Goal: Communication & Community: Answer question/provide support

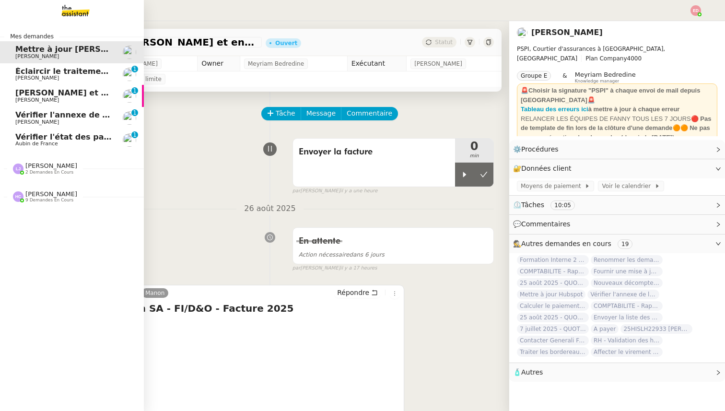
click at [81, 134] on span "Vérifier l'état des paiements pour Sambouk Properties" at bounding box center [133, 136] width 236 height 9
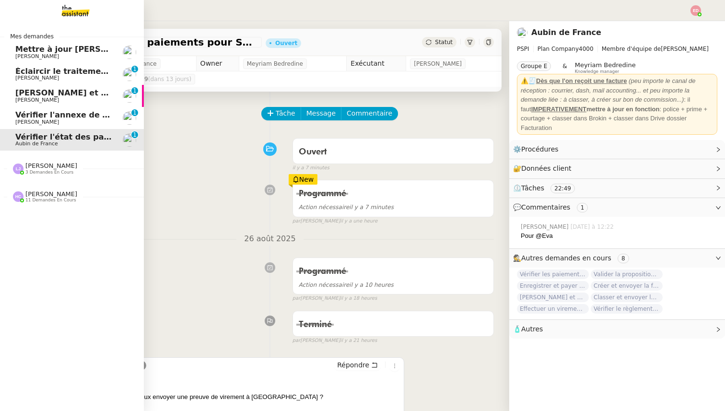
click at [32, 122] on span "[PERSON_NAME]" at bounding box center [37, 122] width 44 height 6
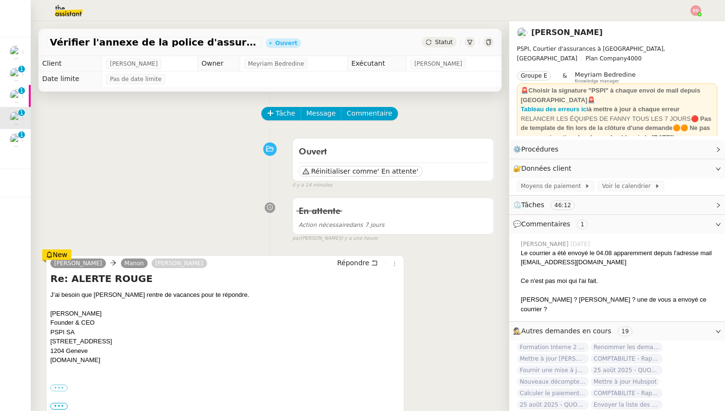
click at [433, 37] on div "Statut" at bounding box center [439, 42] width 35 height 11
click at [248, 142] on div at bounding box center [269, 148] width 45 height 13
click at [560, 105] on strong "Tableau des erreurs ici" at bounding box center [554, 108] width 68 height 7
click at [281, 117] on span "Tâche" at bounding box center [286, 113] width 20 height 11
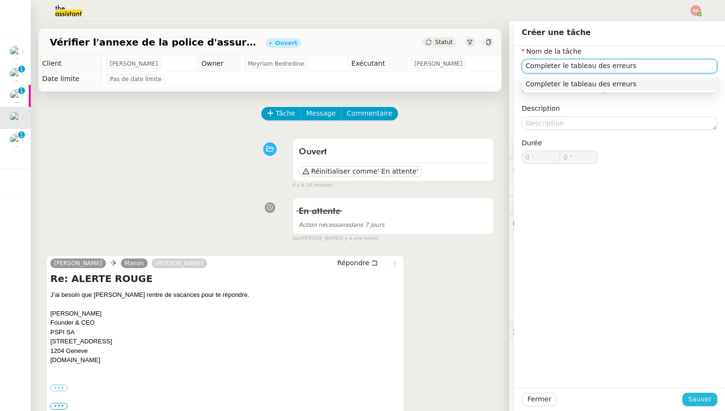
type input "Completer le tableau des erreurs"
click at [699, 400] on span "Sauver" at bounding box center [699, 398] width 23 height 11
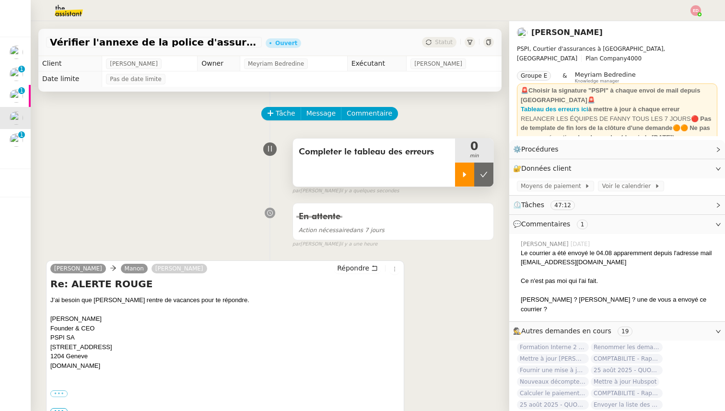
click at [470, 173] on div at bounding box center [464, 174] width 19 height 24
click at [23, 93] on span "[PERSON_NAME] et relancez les impayés chez [PERSON_NAME]" at bounding box center [38, 92] width 272 height 9
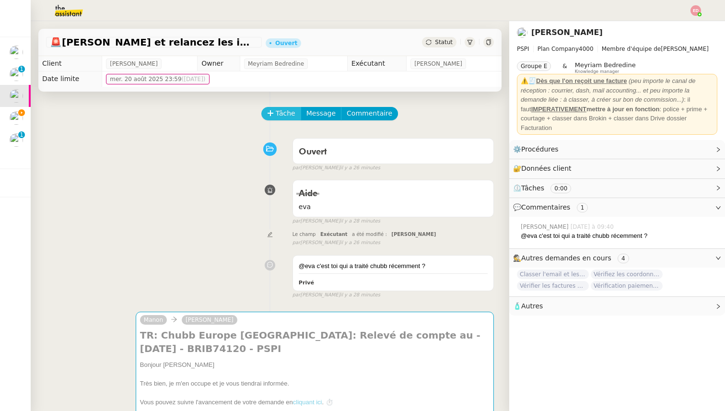
click at [283, 112] on span "Tâche" at bounding box center [286, 113] width 20 height 11
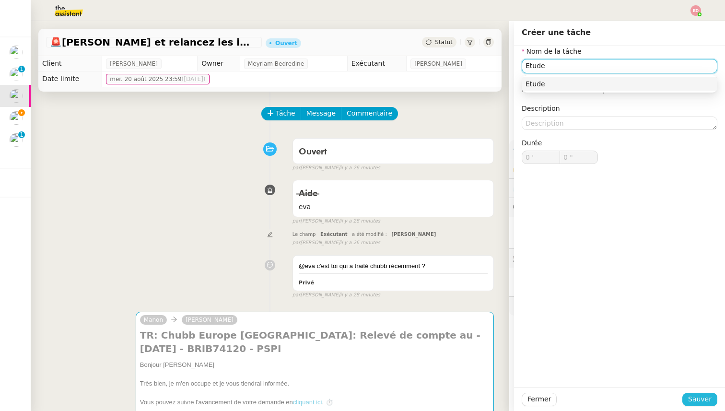
type input "Etude"
click at [692, 399] on span "Sauver" at bounding box center [699, 398] width 23 height 11
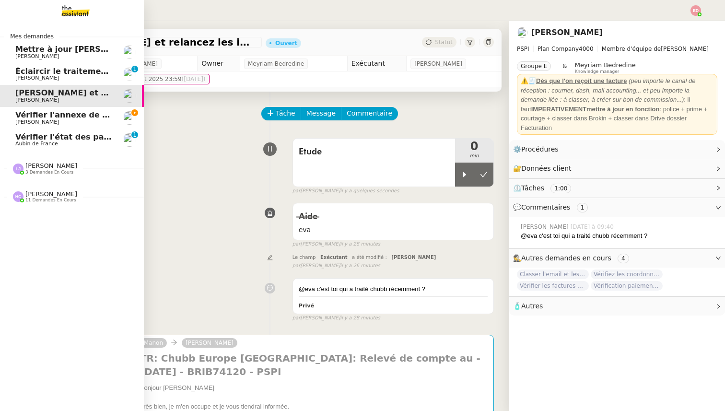
click at [23, 68] on span "Éclaircir le traitement des bordereaux GoldenCare" at bounding box center [124, 71] width 218 height 9
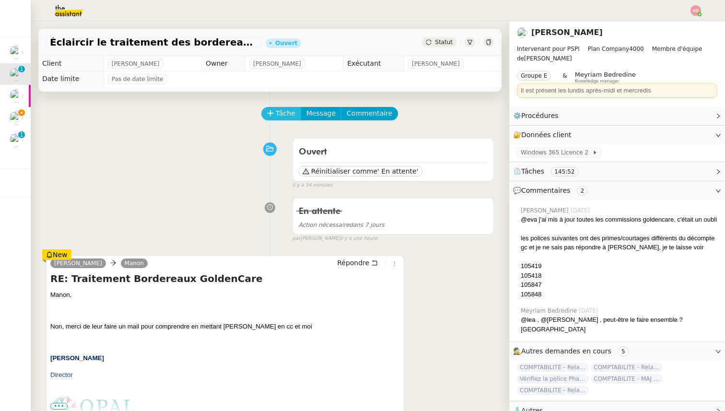
click at [267, 113] on icon at bounding box center [270, 113] width 7 height 7
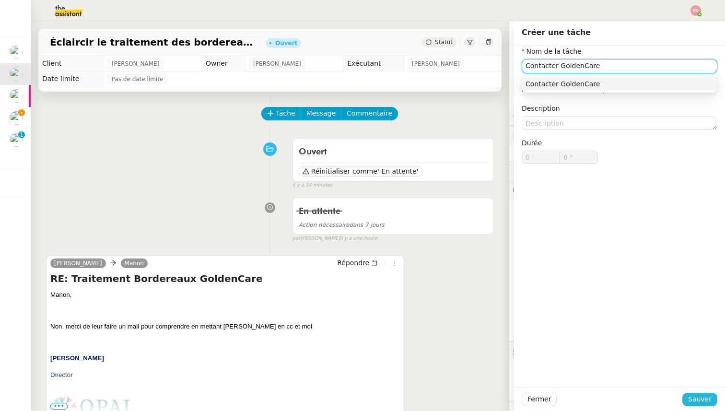
type input "Contacter GoldenCare"
click at [702, 405] on button "Sauver" at bounding box center [699, 398] width 35 height 13
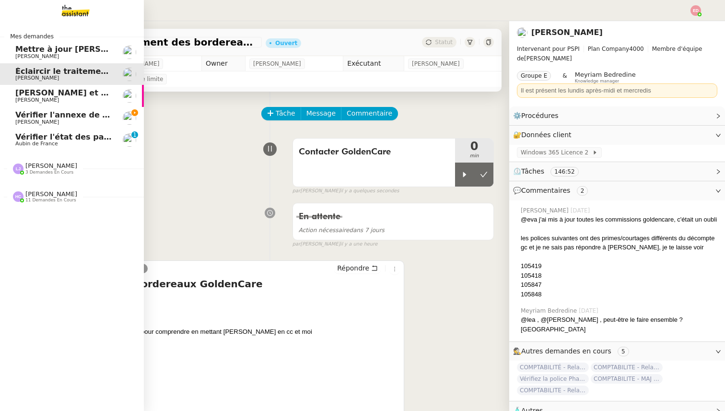
click at [25, 49] on span "Mettre à jour [PERSON_NAME] et envoyer la facture" at bounding box center [127, 49] width 224 height 9
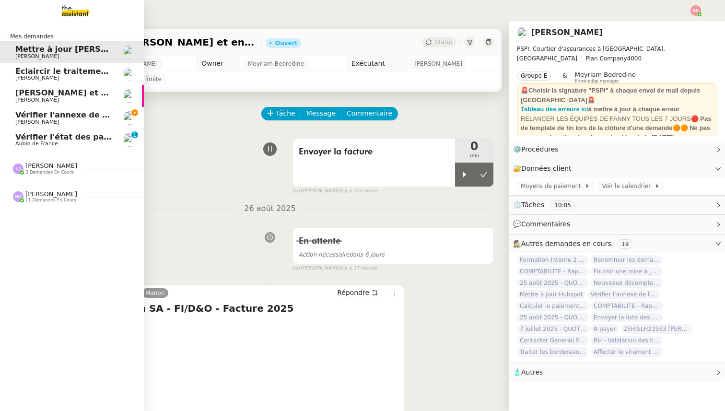
click at [38, 140] on span "Vérifier l'état des paiements pour Sambouk Properties" at bounding box center [133, 136] width 236 height 9
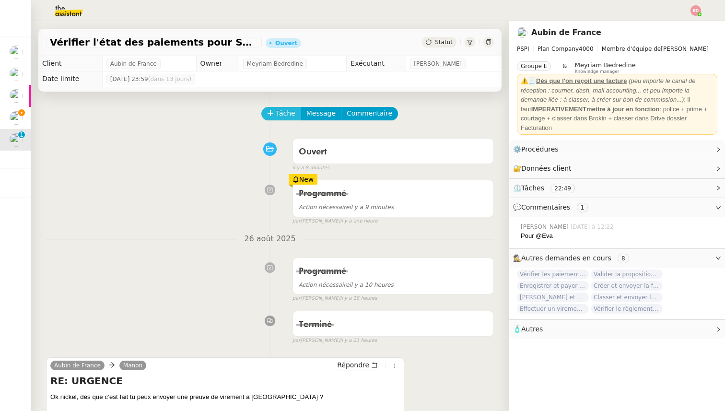
click at [282, 115] on span "Tâche" at bounding box center [286, 113] width 20 height 11
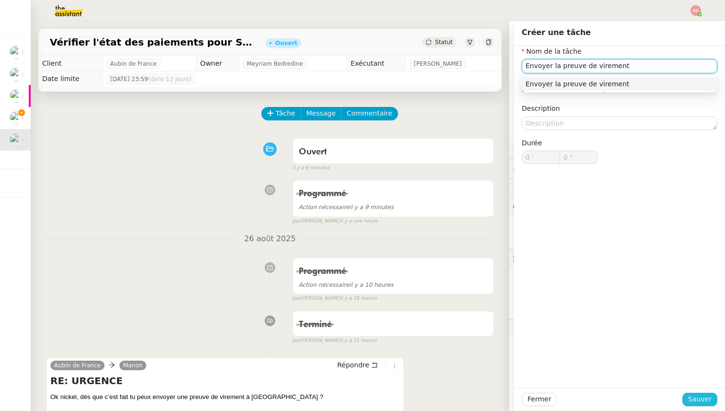
type input "Envoyer la preuve de virement"
click at [699, 399] on span "Sauver" at bounding box center [699, 398] width 23 height 11
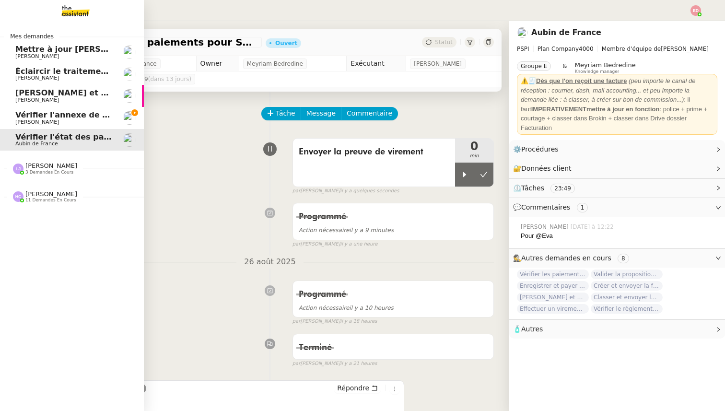
click at [33, 171] on span "3 demandes en cours" at bounding box center [49, 172] width 48 height 5
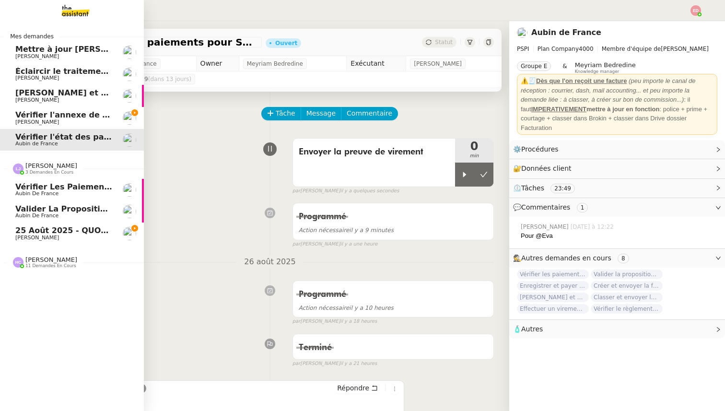
click at [37, 213] on span "Aubin de France" at bounding box center [36, 215] width 43 height 6
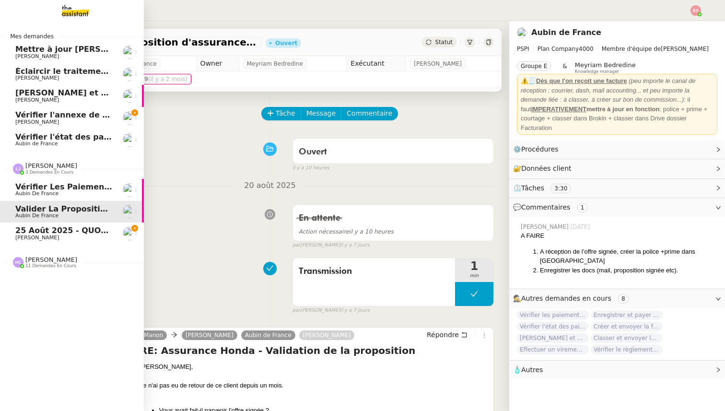
click at [51, 188] on span "Vérifier les paiements reçus" at bounding box center [78, 186] width 126 height 9
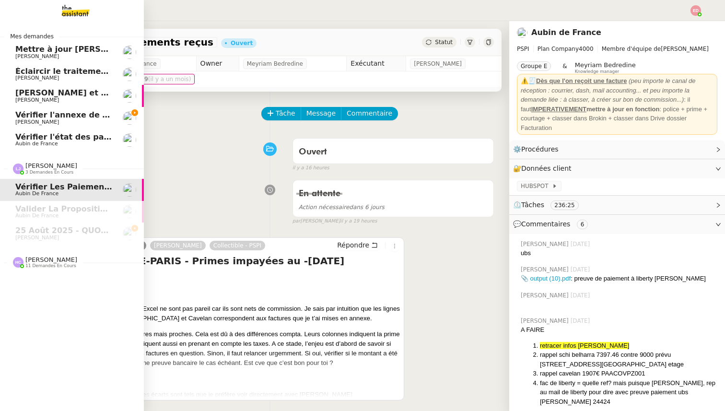
click at [42, 265] on span "11 demandes en cours" at bounding box center [50, 265] width 51 height 5
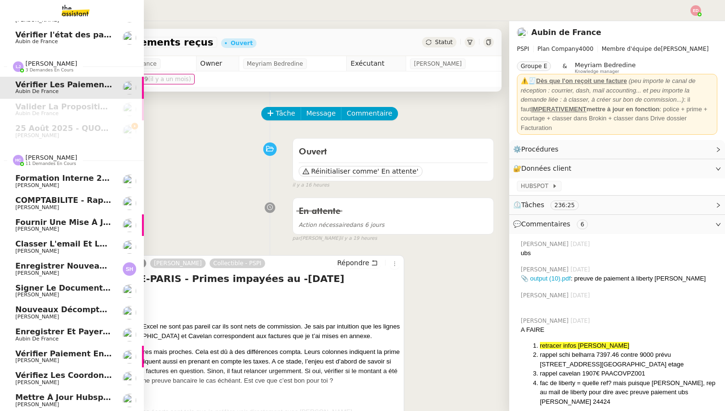
scroll to position [103, 0]
click at [39, 245] on span "Classer l'email et les fichiers" at bounding box center [80, 243] width 131 height 9
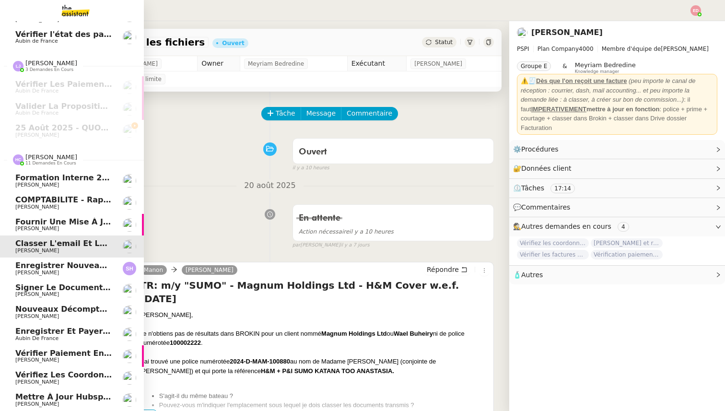
click at [46, 204] on span "[PERSON_NAME]" at bounding box center [37, 207] width 44 height 6
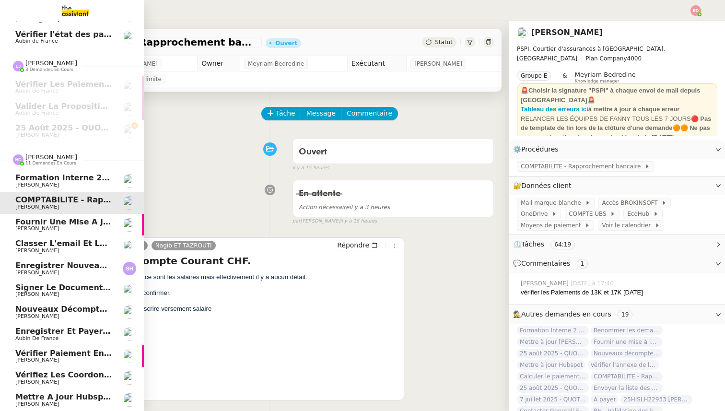
click at [45, 220] on span "Fournir une mise à jour urgente" at bounding box center [85, 221] width 140 height 9
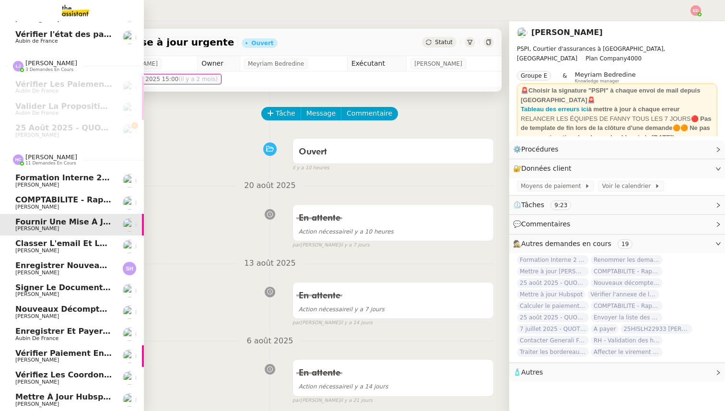
click at [42, 288] on span "Signer le document par [PERSON_NAME]" at bounding box center [104, 287] width 178 height 9
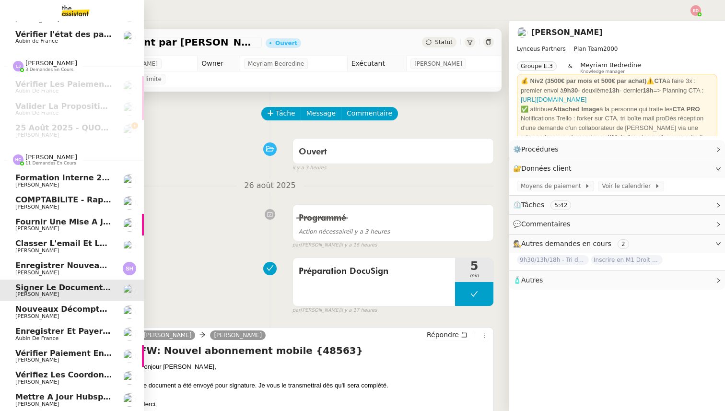
click at [41, 334] on span "Enregistrer et payer la compagnie" at bounding box center [90, 330] width 151 height 9
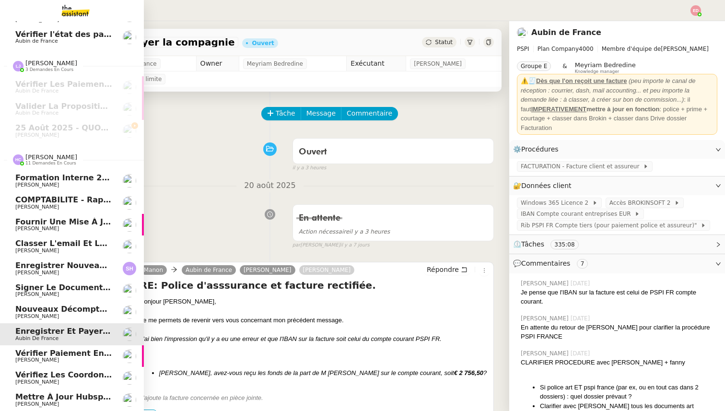
click at [43, 305] on span "Nouveaux décomptes de commissions" at bounding box center [98, 308] width 167 height 9
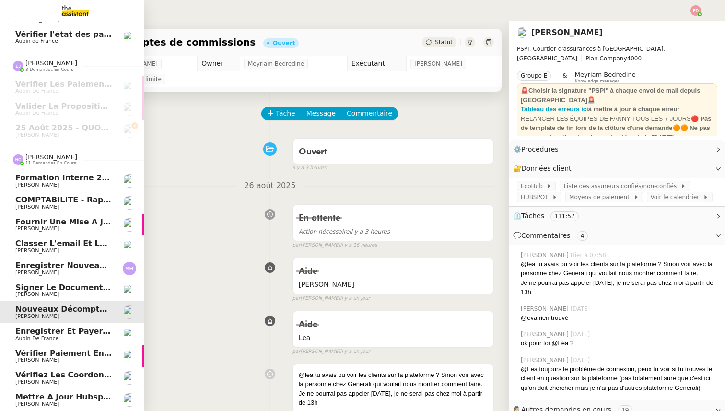
click at [48, 375] on span "Vérifiez les coordonnées bancaires pour le virement" at bounding box center [131, 374] width 232 height 9
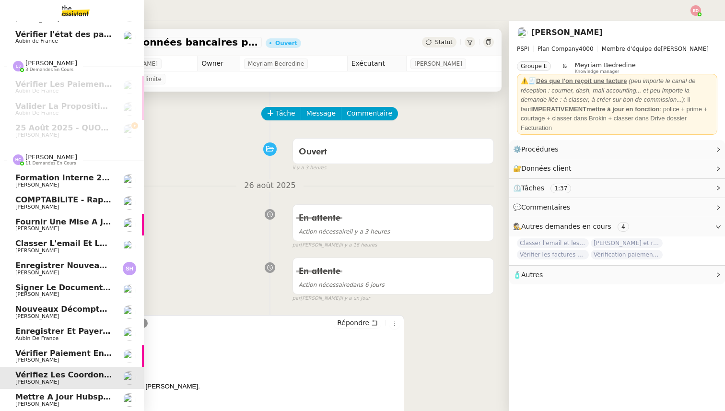
click at [47, 352] on span "Vérifier paiement en Euros pour Team2act" at bounding box center [106, 352] width 182 height 9
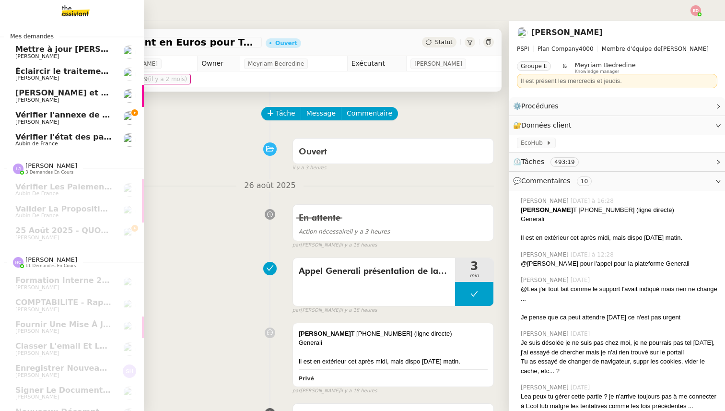
click at [53, 120] on span "[PERSON_NAME]" at bounding box center [63, 122] width 97 height 6
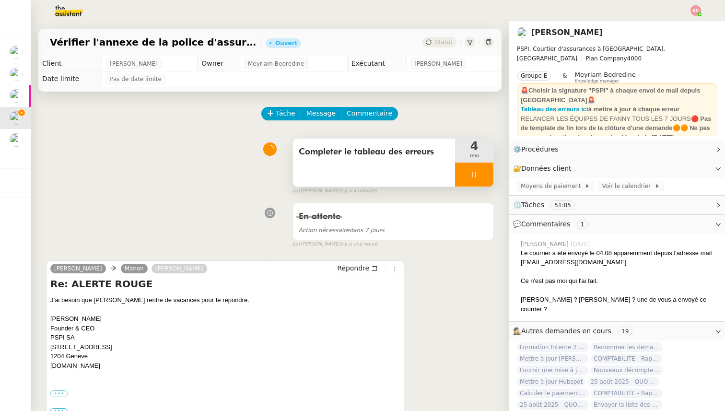
click at [487, 171] on div at bounding box center [474, 174] width 38 height 24
click at [487, 171] on icon at bounding box center [484, 175] width 8 height 8
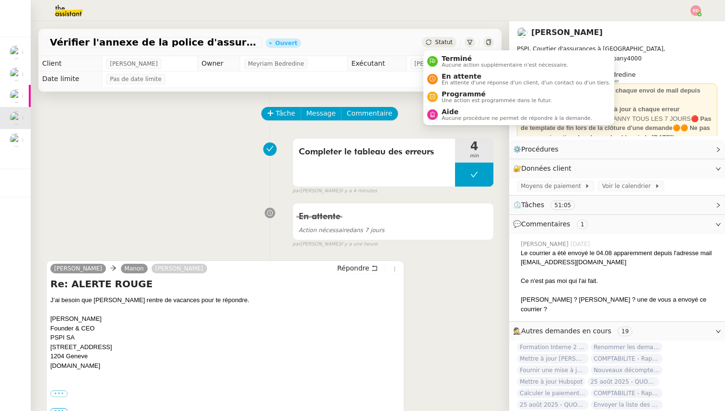
click at [443, 44] on span "Statut" at bounding box center [444, 42] width 18 height 7
click at [455, 74] on span "En attente" at bounding box center [525, 76] width 169 height 8
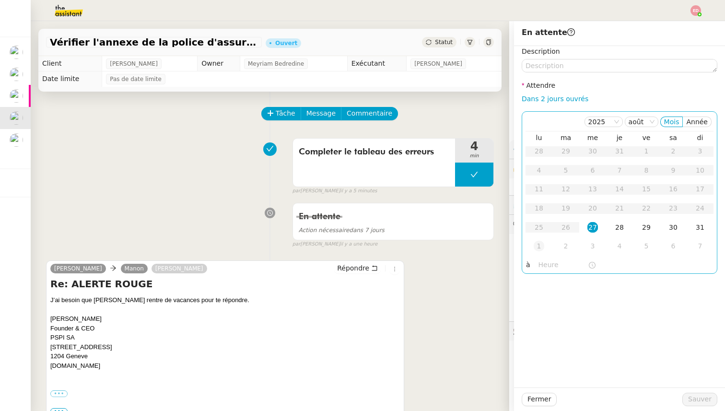
click at [542, 248] on div "1" at bounding box center [538, 246] width 11 height 11
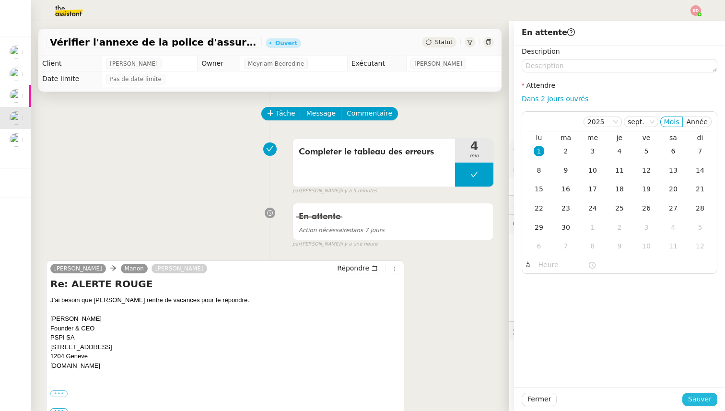
click at [708, 402] on span "Sauver" at bounding box center [699, 398] width 23 height 11
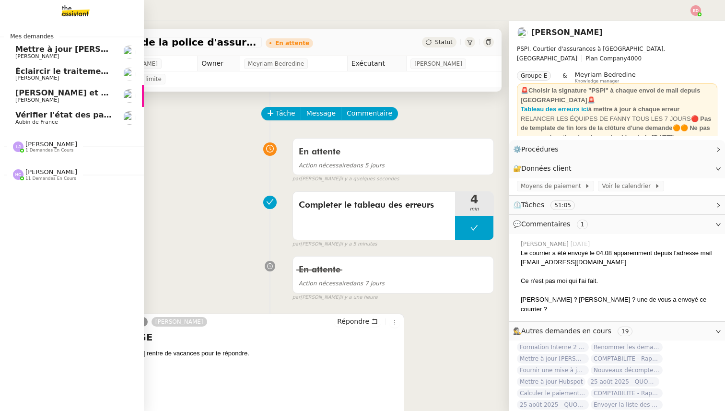
click at [24, 52] on span "Mettre à jour [PERSON_NAME] et envoyer la facture" at bounding box center [127, 49] width 224 height 9
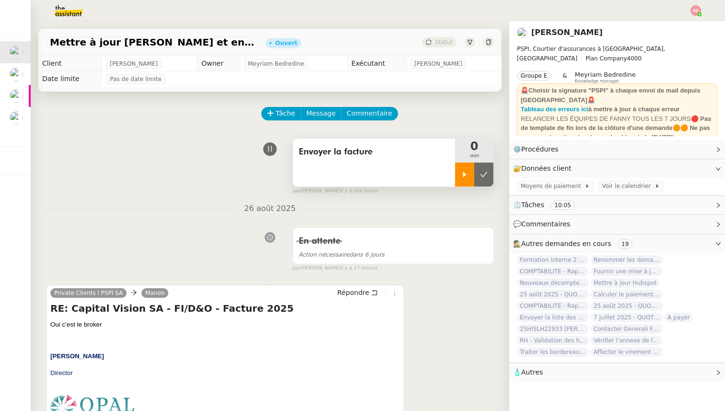
click at [468, 170] on div at bounding box center [464, 174] width 19 height 24
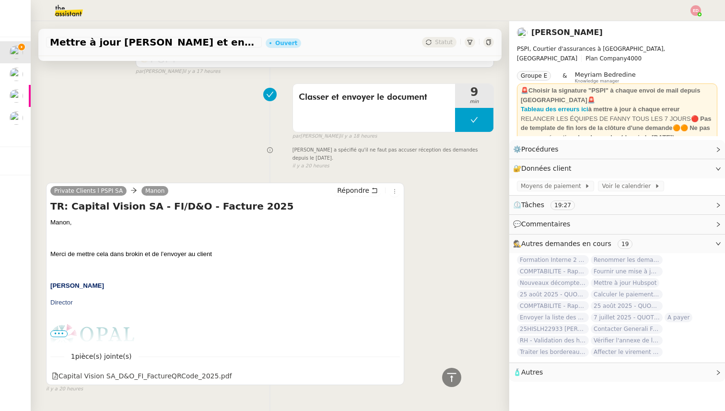
scroll to position [591, 0]
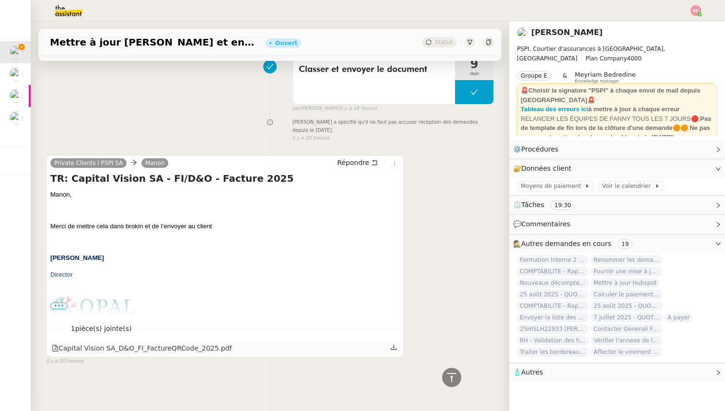
click at [121, 351] on div "Capital Vision SA_D&O_FI_FactureQRCode_2025.pdf" at bounding box center [142, 348] width 180 height 11
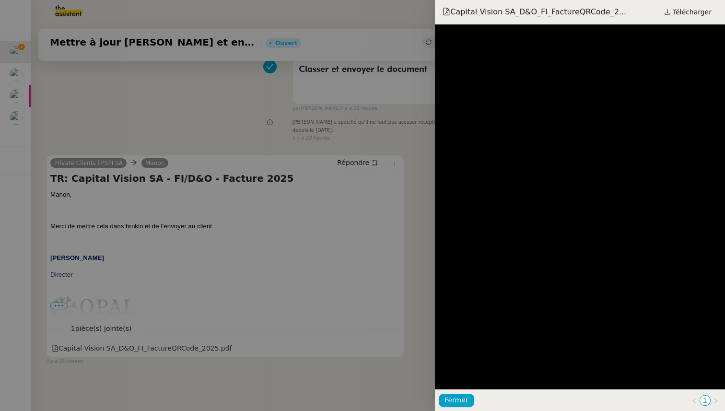
click at [272, 136] on div at bounding box center [362, 205] width 725 height 411
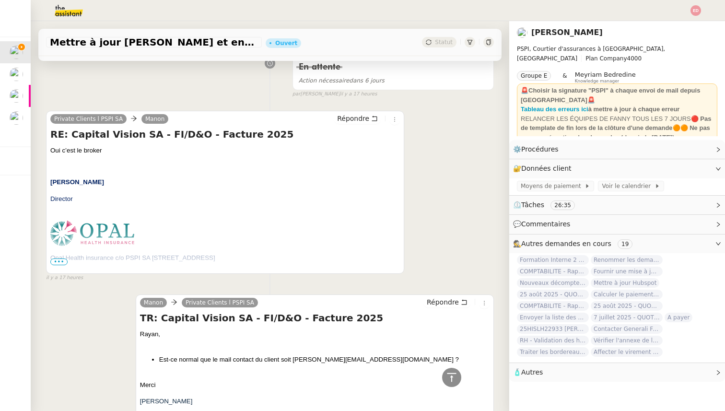
scroll to position [0, 0]
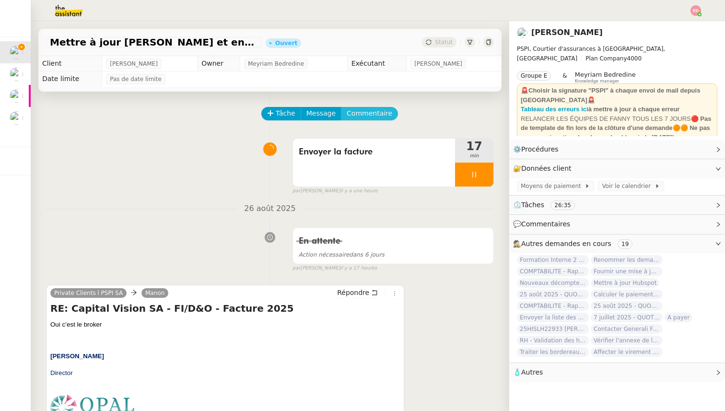
click at [361, 117] on span "Commentaire" at bounding box center [369, 113] width 46 height 11
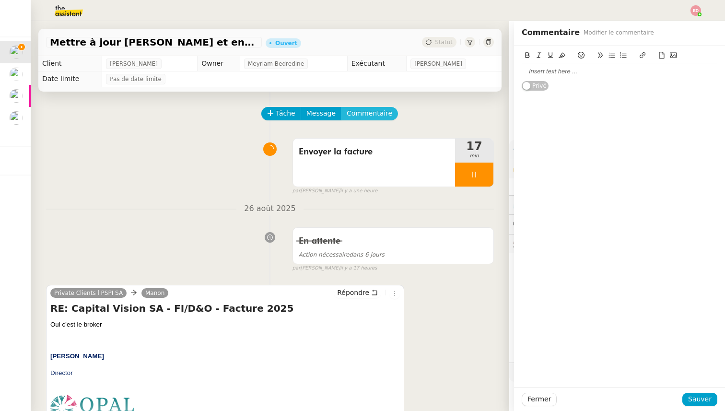
click at [341, 107] on button "Commentaire" at bounding box center [369, 113] width 57 height 13
click at [553, 72] on div at bounding box center [619, 71] width 196 height 9
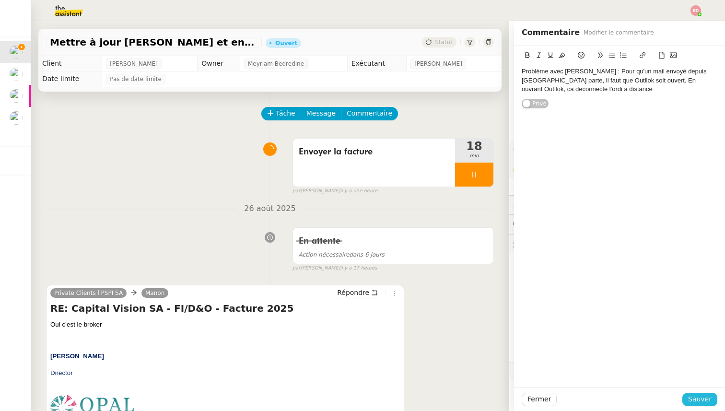
click at [697, 398] on span "Sauver" at bounding box center [699, 398] width 23 height 11
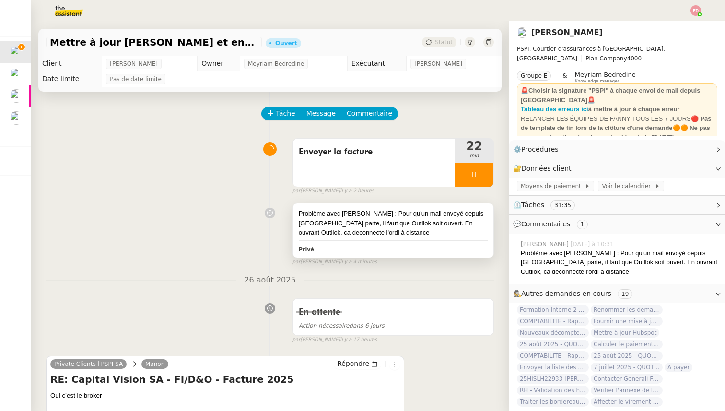
click at [413, 229] on div "Problème avec [PERSON_NAME] : Pour qu'un mail envoyé depuis [GEOGRAPHIC_DATA] p…" at bounding box center [393, 223] width 189 height 28
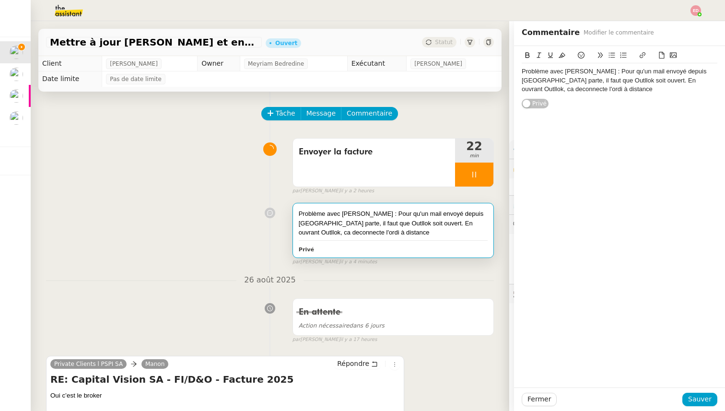
click at [588, 90] on div "Problème avec [PERSON_NAME] : Pour qu'un mail envoyé depuis [GEOGRAPHIC_DATA] p…" at bounding box center [619, 80] width 196 height 26
click at [615, 107] on div "J'ai bien modifié l'adresse d'expediteur et après vérification, le mail est par…" at bounding box center [619, 112] width 196 height 18
click at [0, 0] on lt-span "exp é diteur" at bounding box center [0, 0] width 0 height 0
click at [558, 81] on div "Problème avec [PERSON_NAME] : Pour qu'un mail envoyé depuis [GEOGRAPHIC_DATA] p…" at bounding box center [619, 80] width 196 height 26
click at [0, 0] on lt-span "Outl o ok" at bounding box center [0, 0] width 0 height 0
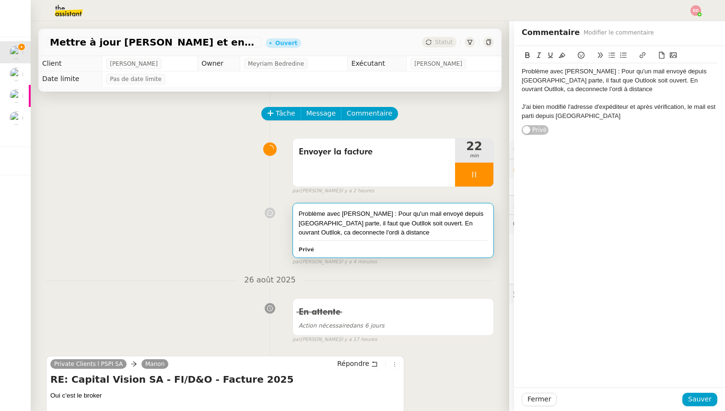
click at [648, 81] on div "Problème avec [PERSON_NAME] : Pour qu'un mail envoyé depuis [GEOGRAPHIC_DATA] p…" at bounding box center [619, 80] width 196 height 26
click at [0, 0] on lt-span "Outl o ok" at bounding box center [0, 0] width 0 height 0
click at [687, 81] on div "Problème avec [PERSON_NAME] : Pour qu'un mail envoyé depuis [GEOGRAPHIC_DATA] p…" at bounding box center [619, 80] width 196 height 26
click at [0, 0] on lt-span "déconnecté" at bounding box center [0, 0] width 0 height 0
click at [663, 80] on div "Problème avec [PERSON_NAME] : Pour qu'un mail envoyé depuis [GEOGRAPHIC_DATA] p…" at bounding box center [619, 80] width 196 height 26
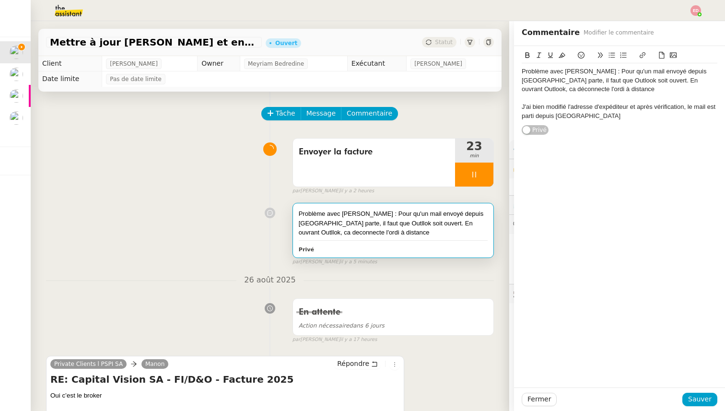
click at [0, 0] on lt-em "ça" at bounding box center [0, 0] width 0 height 0
click at [556, 83] on div "Problème avec [PERSON_NAME] : Pour qu'un mail envoyé depuis [GEOGRAPHIC_DATA] p…" at bounding box center [619, 80] width 196 height 26
click at [0, 0] on lt-em "qu'Outlook" at bounding box center [0, 0] width 0 height 0
click at [691, 401] on span "Sauver" at bounding box center [699, 398] width 23 height 11
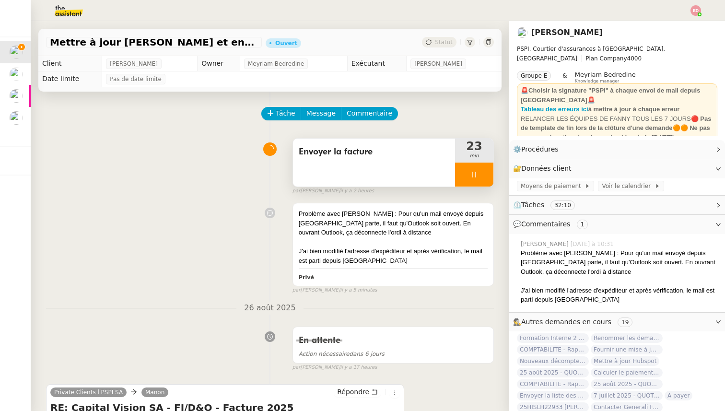
click at [488, 176] on div at bounding box center [474, 174] width 38 height 24
click at [488, 176] on button at bounding box center [483, 174] width 19 height 24
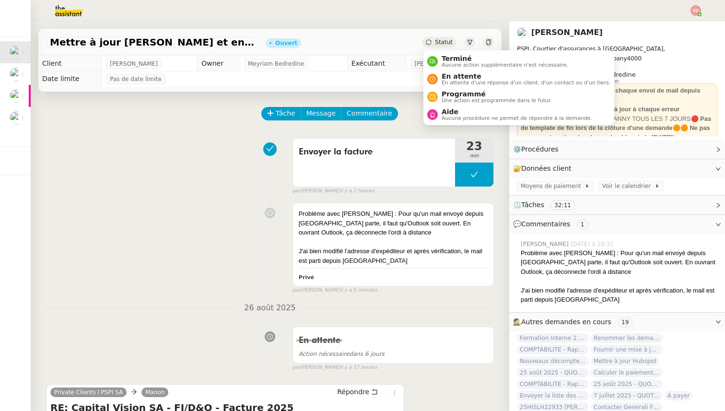
click at [450, 44] on span "Statut" at bounding box center [444, 42] width 18 height 7
click at [457, 111] on span "Aide" at bounding box center [516, 112] width 150 height 8
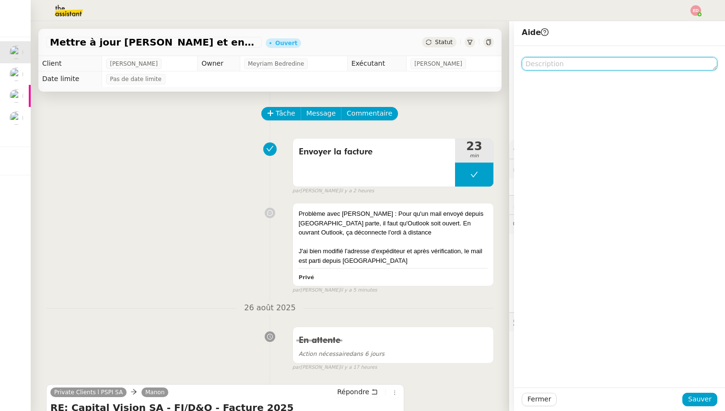
click at [571, 66] on textarea at bounding box center [619, 63] width 196 height 13
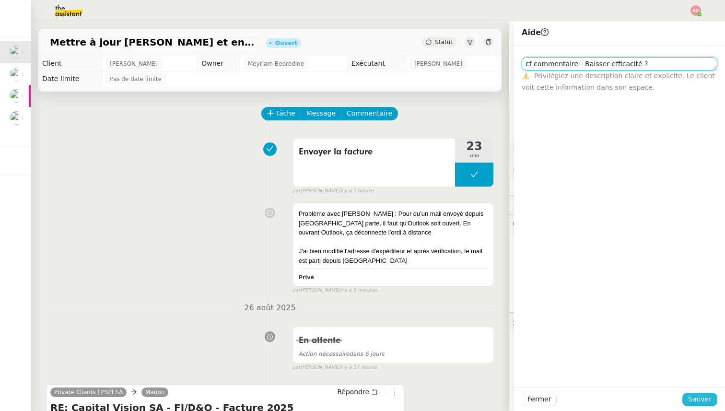
type textarea "cf commentaire - Baisser efficacité ?"
click at [692, 399] on span "Sauver" at bounding box center [699, 398] width 23 height 11
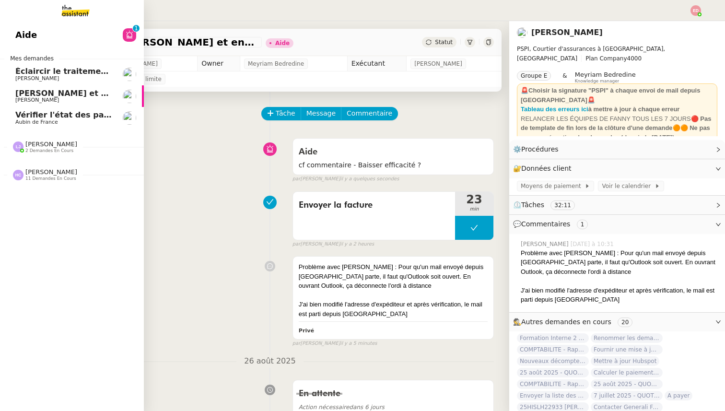
click at [19, 70] on span "Éclaircir le traitement des bordereaux GoldenCare" at bounding box center [124, 71] width 218 height 9
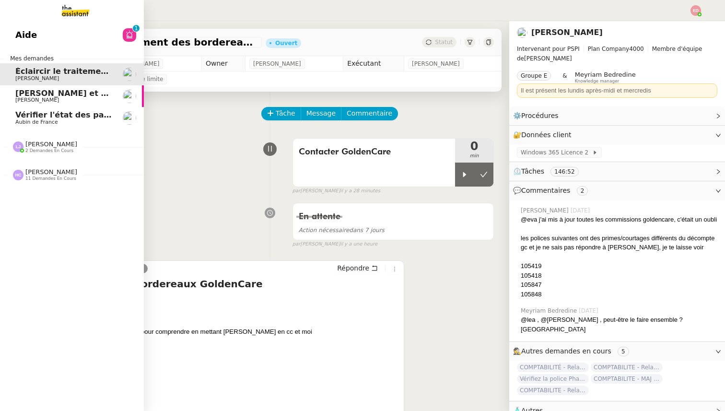
click at [20, 90] on span "[PERSON_NAME] et relancez les impayés chez [PERSON_NAME]" at bounding box center [151, 93] width 272 height 9
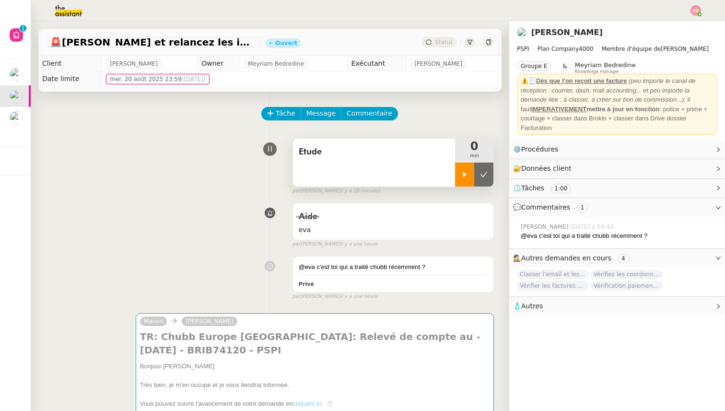
click at [459, 172] on div at bounding box center [464, 174] width 19 height 24
click at [480, 176] on div at bounding box center [474, 174] width 38 height 24
click at [465, 175] on icon at bounding box center [465, 175] width 8 height 8
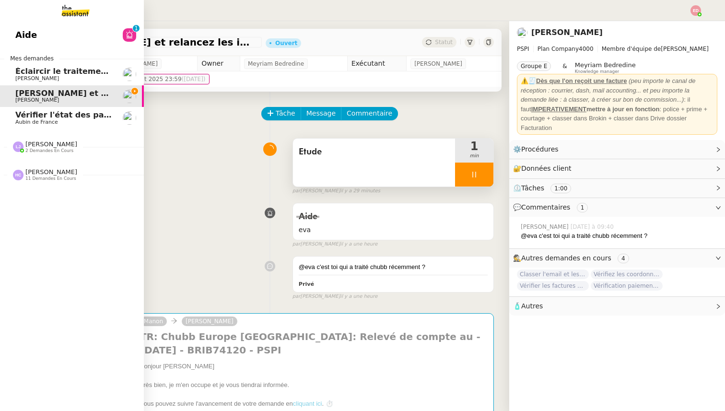
click at [32, 146] on span "[PERSON_NAME]" at bounding box center [51, 143] width 52 height 7
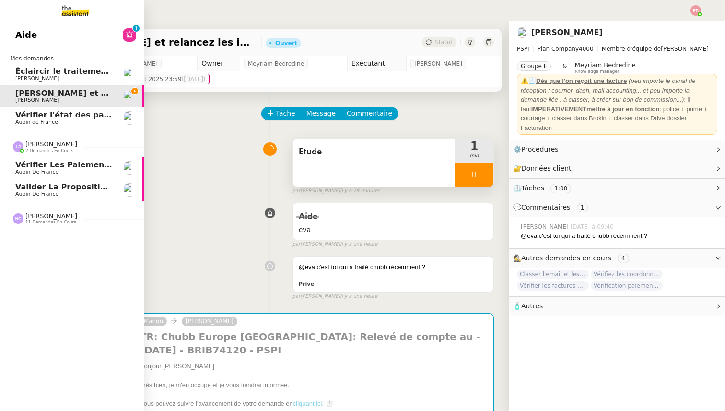
click at [44, 180] on link "Valider la proposition d'assurance Honda Aubin de France" at bounding box center [72, 190] width 144 height 22
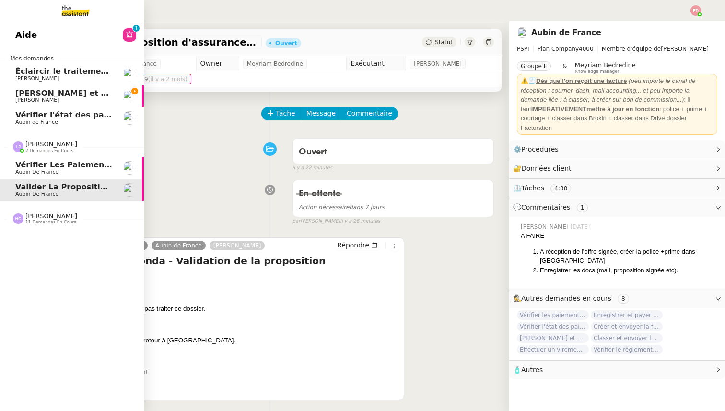
click at [45, 163] on span "Vérifier les paiements reçus" at bounding box center [78, 164] width 126 height 9
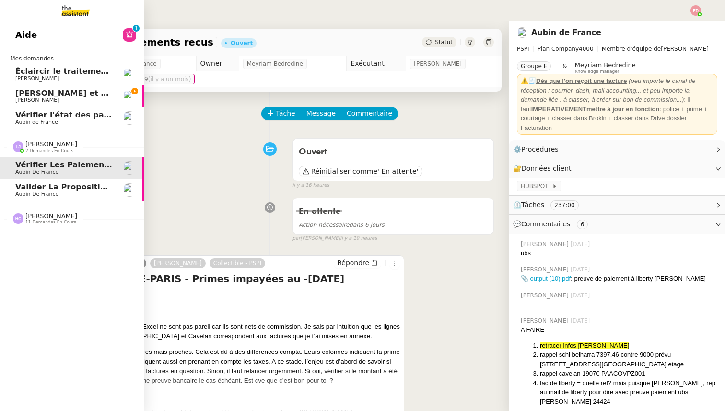
click at [19, 192] on span "Aubin de France" at bounding box center [36, 194] width 43 height 6
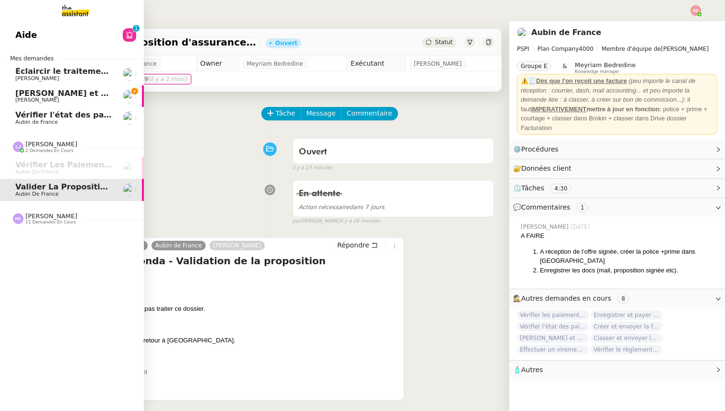
click at [36, 233] on div "Aide 0 1 2 3 4 5 6 7 8 9 Mes demandes Éclaircir le traitement des bordereaux Go…" at bounding box center [72, 216] width 144 height 390
click at [36, 224] on span "11 demandes en cours" at bounding box center [50, 221] width 51 height 5
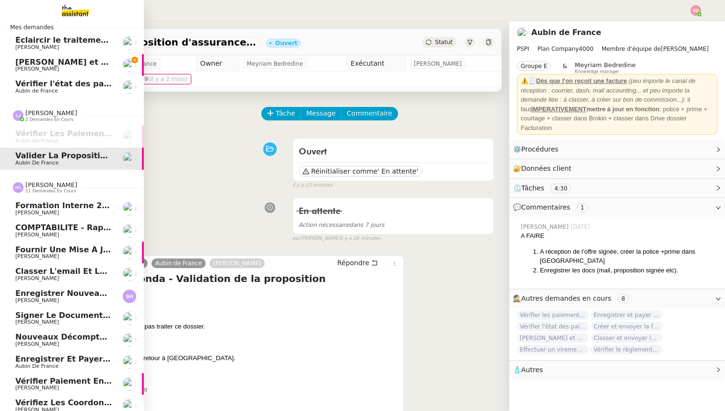
scroll to position [59, 0]
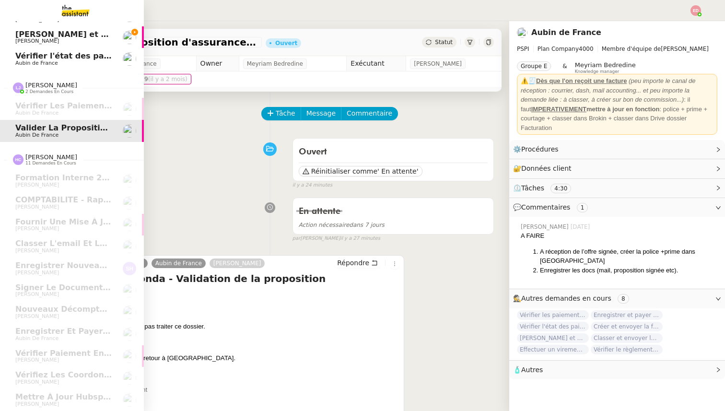
click at [58, 37] on span "[PERSON_NAME] et relancez les impayés chez [PERSON_NAME]" at bounding box center [151, 34] width 272 height 9
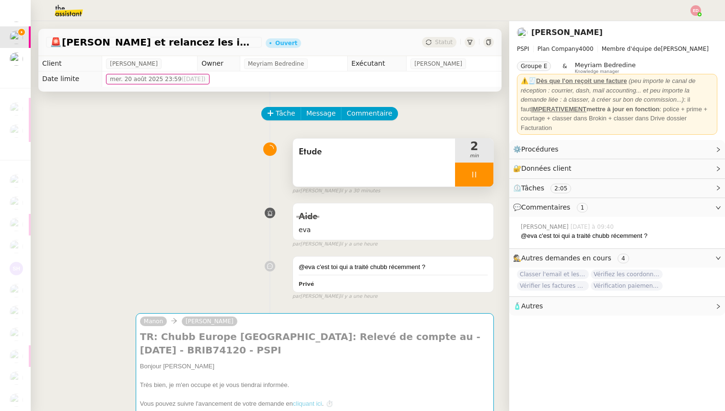
click at [481, 171] on div at bounding box center [474, 174] width 38 height 24
click at [481, 171] on icon at bounding box center [484, 175] width 8 height 8
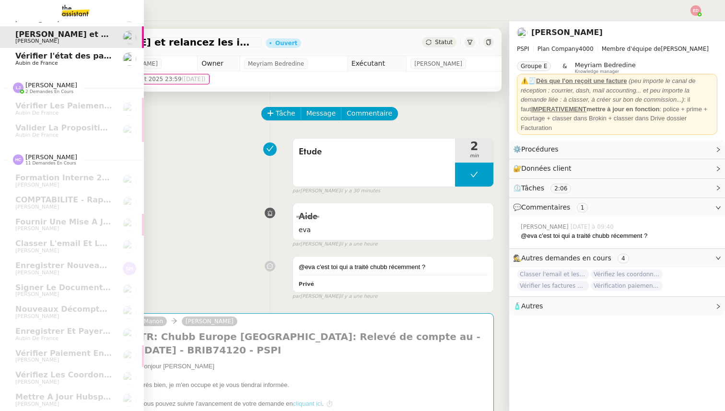
click at [25, 57] on span "Vérifier l'état des paiements pour Sambouk Properties" at bounding box center [133, 55] width 236 height 9
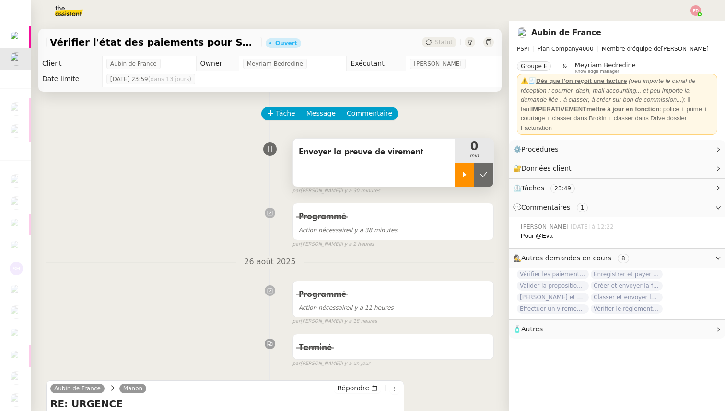
click at [463, 172] on icon at bounding box center [464, 174] width 3 height 5
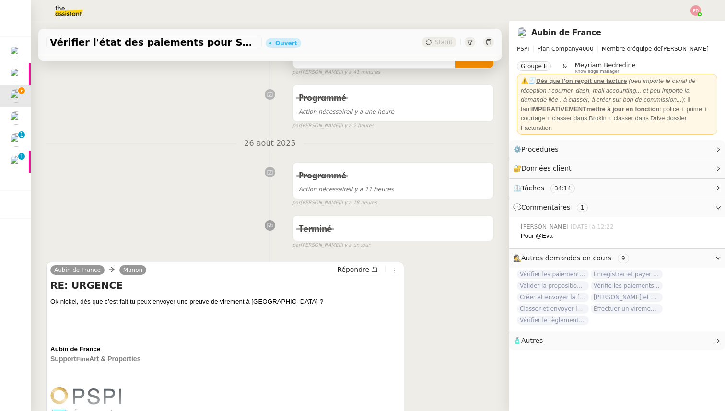
scroll to position [150, 0]
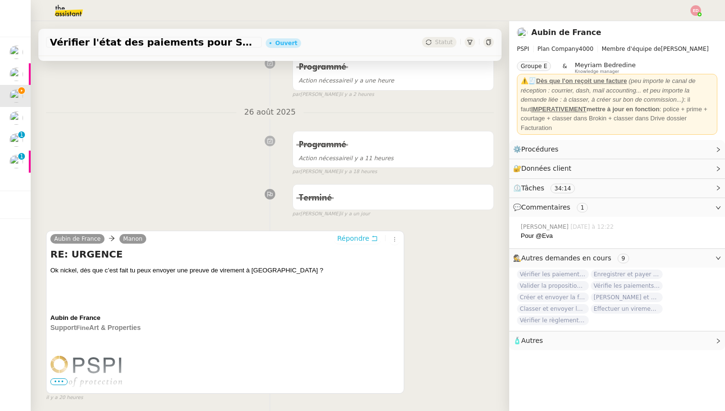
click at [365, 240] on span "Répondre" at bounding box center [353, 238] width 32 height 10
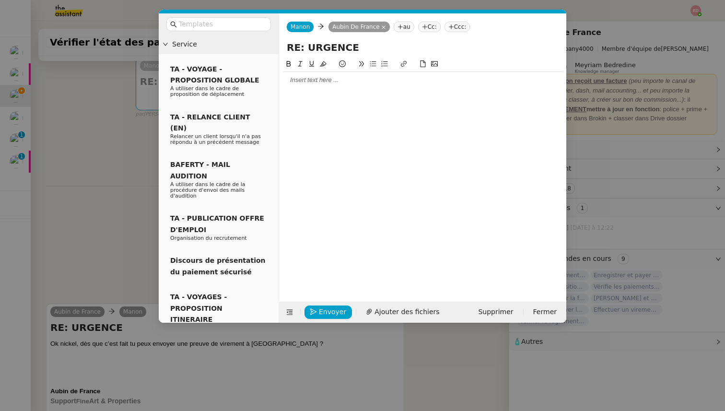
click at [301, 83] on div at bounding box center [422, 80] width 279 height 9
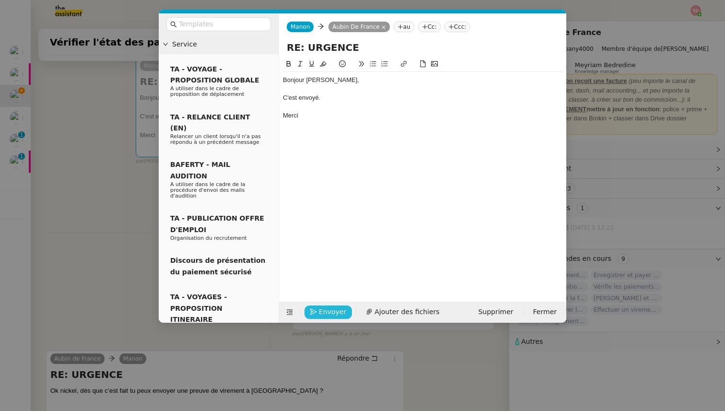
click at [322, 314] on span "Envoyer" at bounding box center [332, 311] width 27 height 11
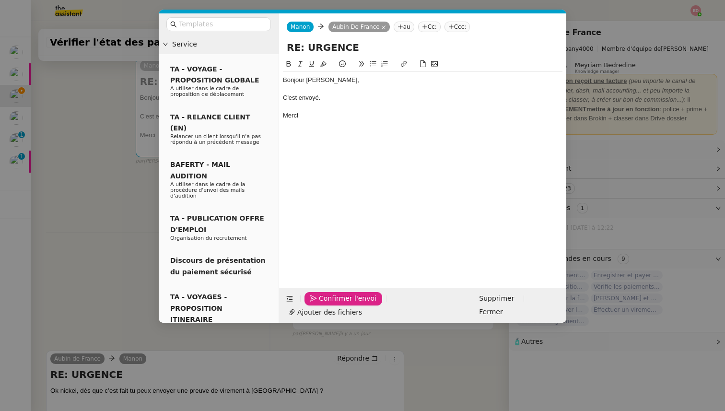
click at [322, 304] on span "Confirmer l'envoi" at bounding box center [348, 298] width 58 height 11
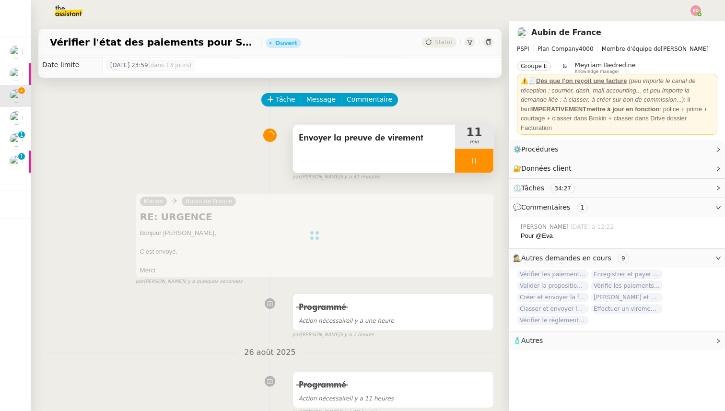
scroll to position [0, 0]
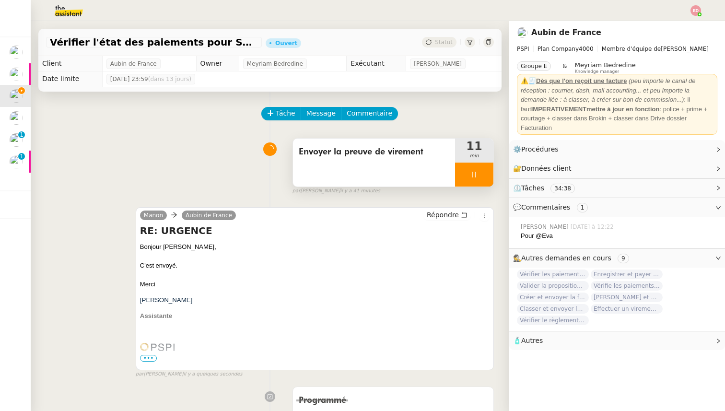
click at [489, 178] on div at bounding box center [474, 174] width 38 height 24
click at [489, 178] on button at bounding box center [483, 174] width 19 height 24
click at [434, 42] on div "Statut" at bounding box center [439, 42] width 35 height 11
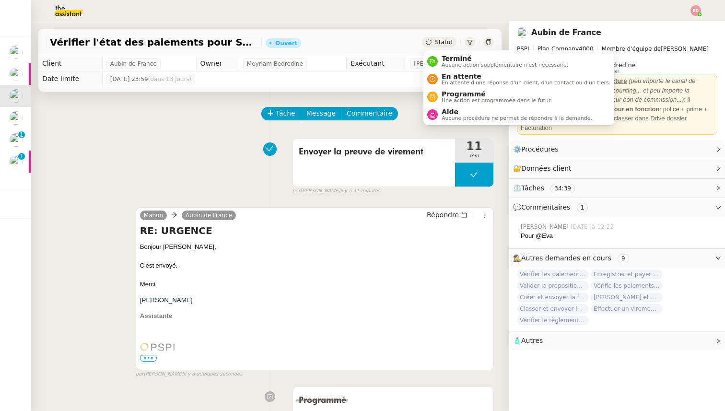
click at [434, 65] on nz-avatar at bounding box center [432, 61] width 11 height 11
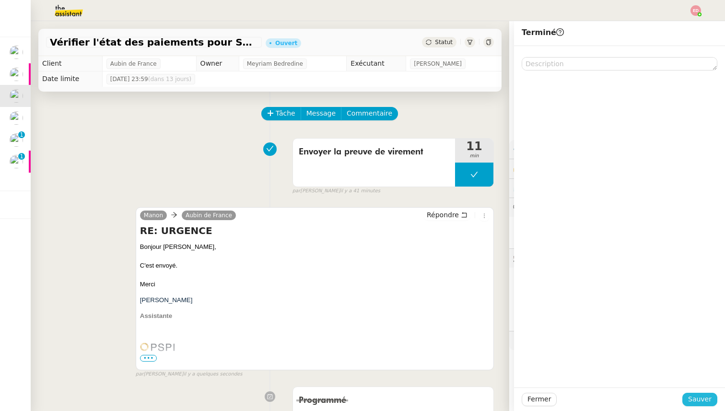
click at [700, 394] on span "Sauver" at bounding box center [699, 398] width 23 height 11
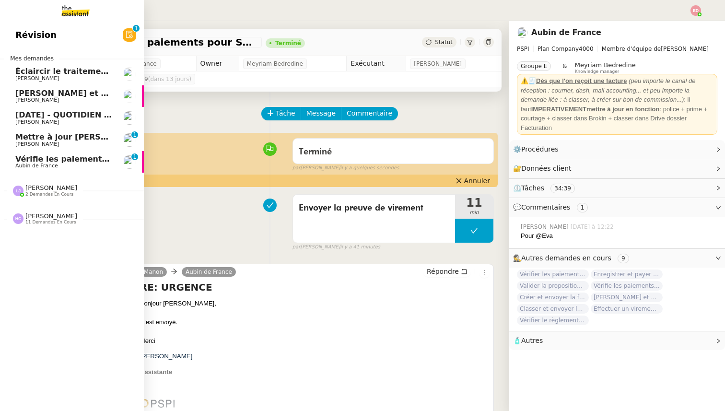
click at [24, 159] on span "Vérifie les paiements des primes récentes" at bounding box center [106, 158] width 182 height 9
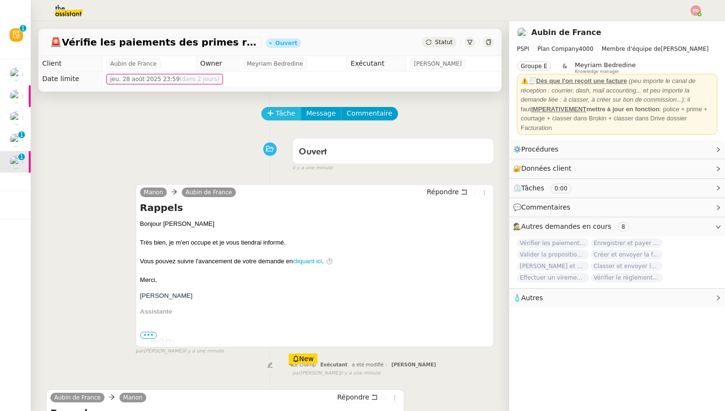
click at [288, 114] on span "Tâche" at bounding box center [286, 113] width 20 height 11
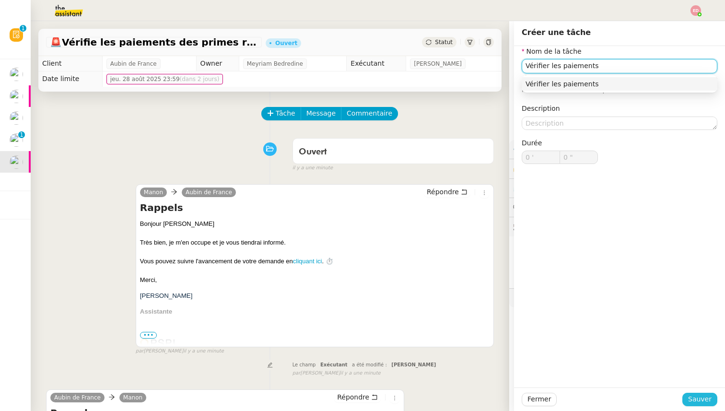
type input "Vérifier les paiements"
click at [689, 398] on button "Sauver" at bounding box center [699, 398] width 35 height 13
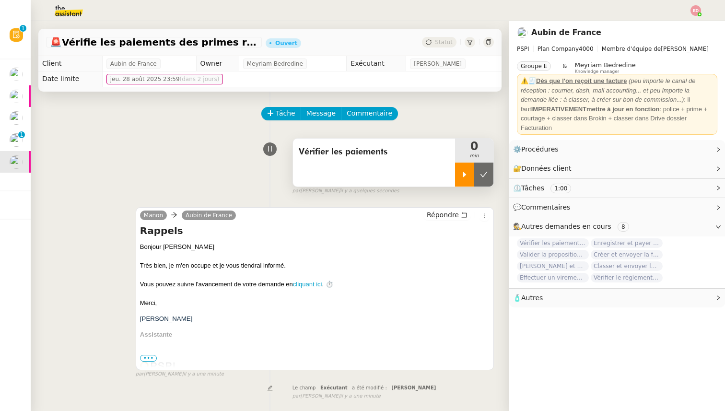
click at [462, 173] on icon at bounding box center [465, 175] width 8 height 8
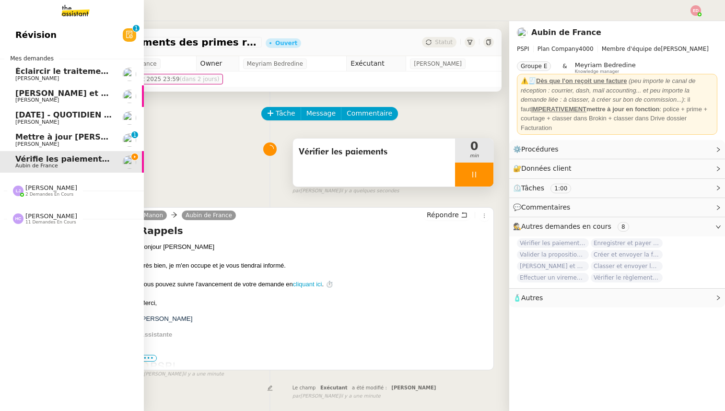
click at [22, 133] on span "Mettre à jour [PERSON_NAME] et envoyer la facture" at bounding box center [127, 136] width 224 height 9
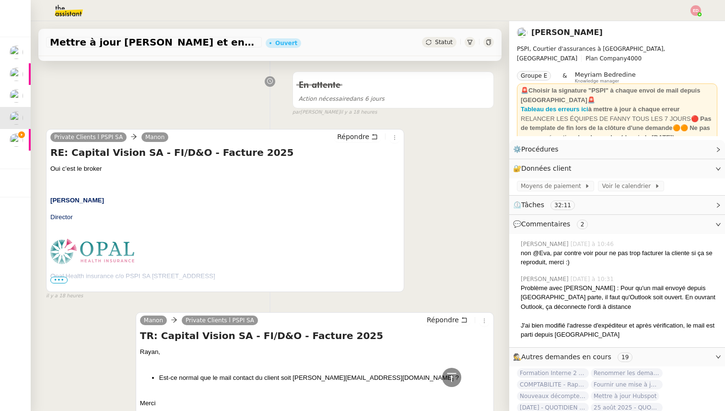
scroll to position [415, 0]
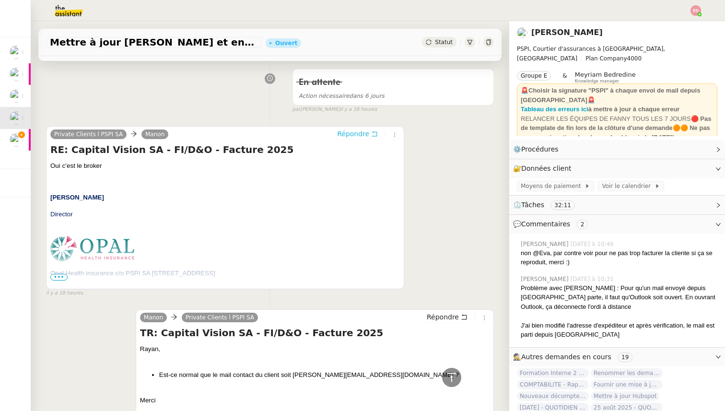
click at [355, 131] on span "Répondre" at bounding box center [353, 134] width 32 height 10
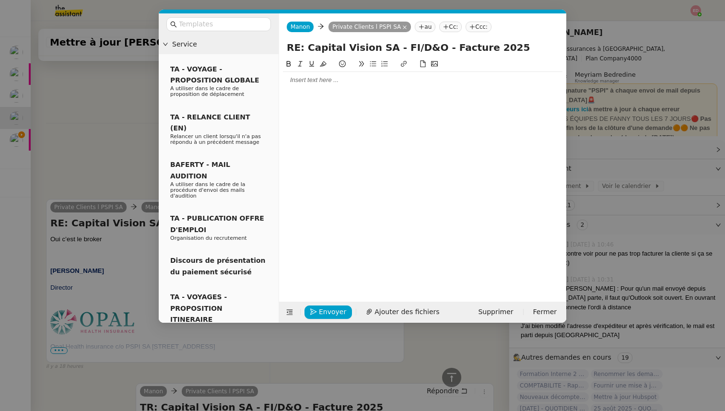
scroll to position [488, 0]
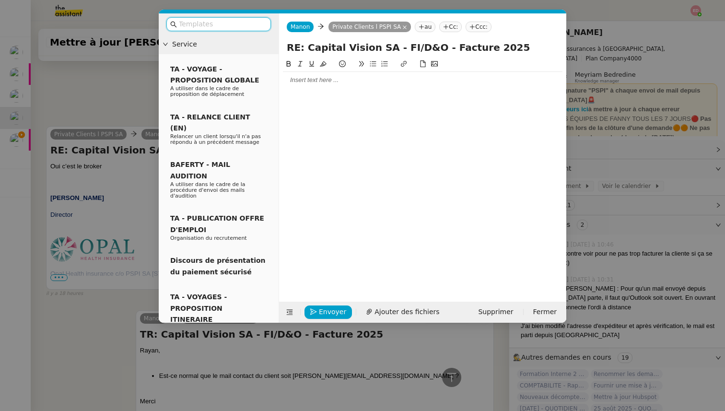
click at [308, 78] on div at bounding box center [422, 80] width 279 height 9
click at [285, 99] on div "c'est envoyé." at bounding box center [422, 97] width 279 height 9
click at [324, 309] on span "Envoyer" at bounding box center [332, 311] width 27 height 11
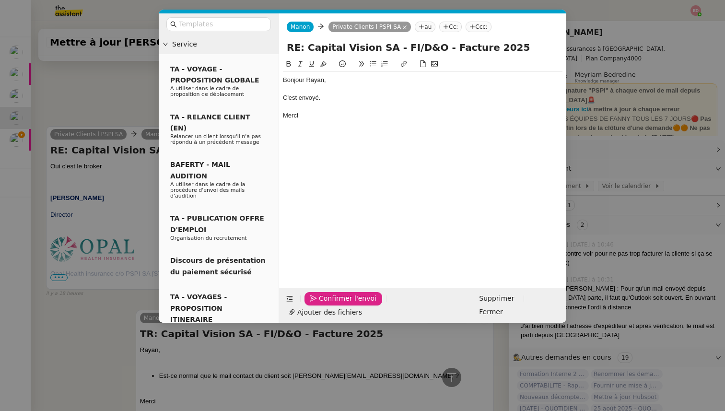
click at [324, 304] on span "Confirmer l'envoi" at bounding box center [348, 298] width 58 height 11
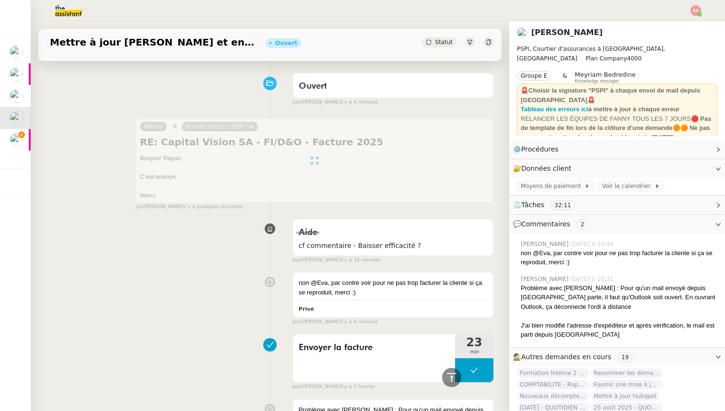
scroll to position [0, 0]
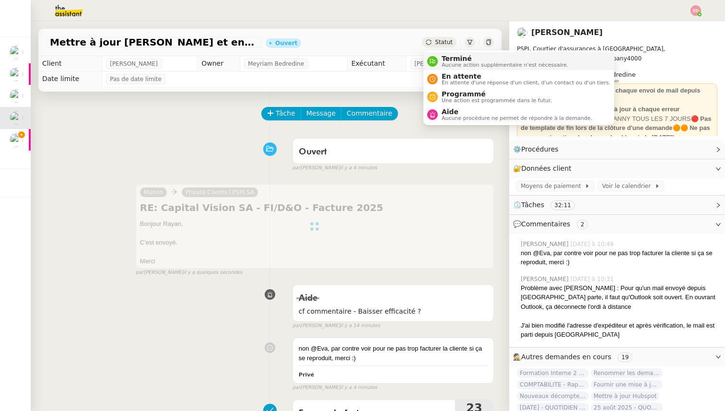
click at [443, 58] on span "Terminé" at bounding box center [504, 59] width 127 height 8
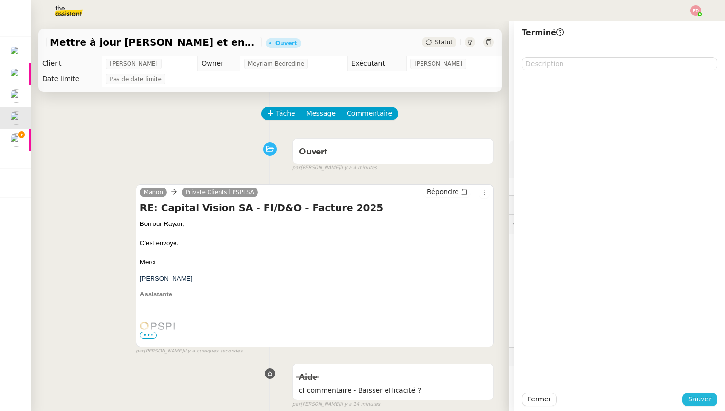
click at [703, 395] on span "Sauver" at bounding box center [699, 398] width 23 height 11
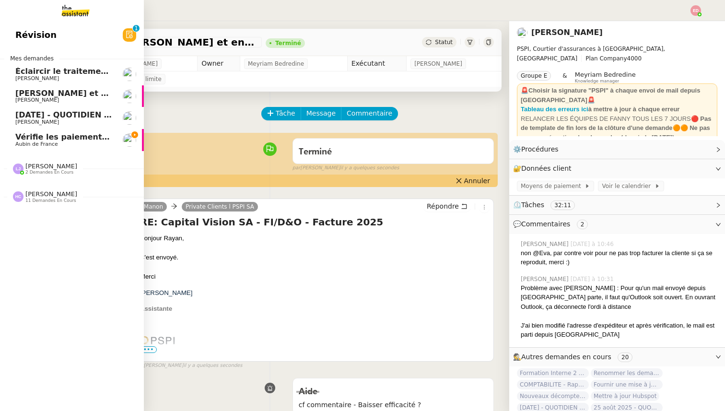
click at [22, 117] on span "[DATE] - QUOTIDIEN Gestion boite mail Accounting" at bounding box center [124, 114] width 219 height 9
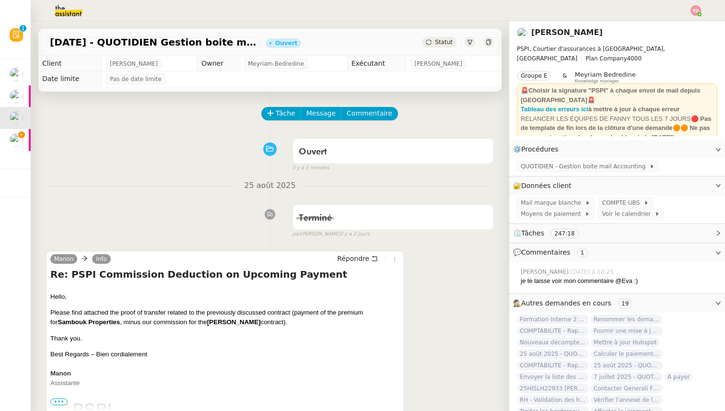
click at [434, 44] on div "Statut" at bounding box center [439, 42] width 35 height 11
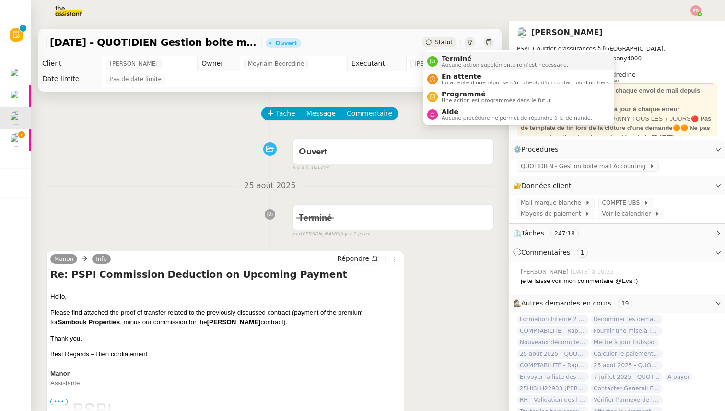
click at [445, 60] on span "Terminé" at bounding box center [504, 59] width 127 height 8
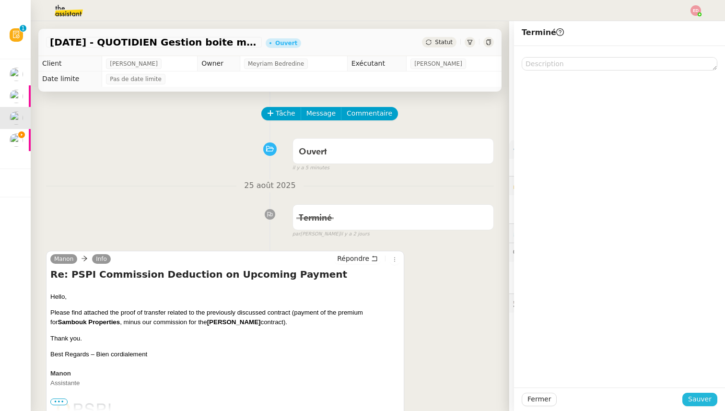
click at [689, 401] on button "Sauver" at bounding box center [699, 398] width 35 height 13
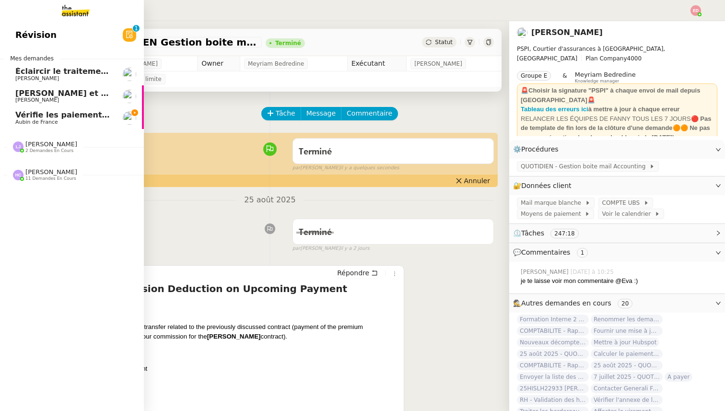
click at [23, 94] on span "[PERSON_NAME] et relancez les impayés chez [PERSON_NAME]" at bounding box center [151, 93] width 272 height 9
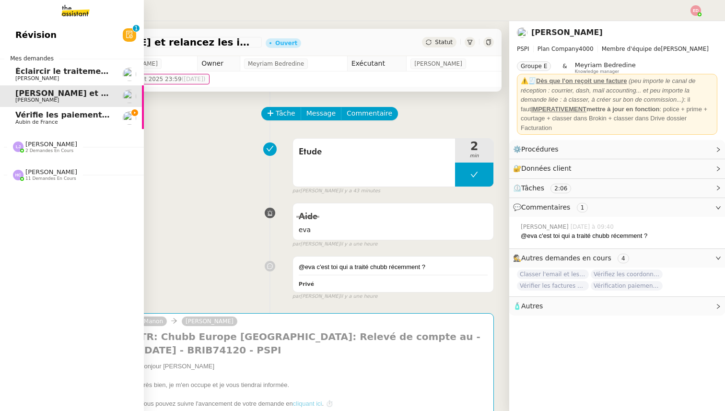
click at [44, 115] on span "Vérifie les paiements des primes récentes" at bounding box center [106, 114] width 182 height 9
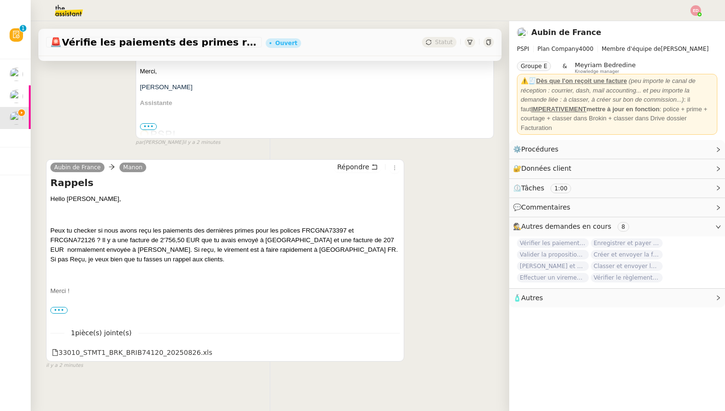
scroll to position [236, 0]
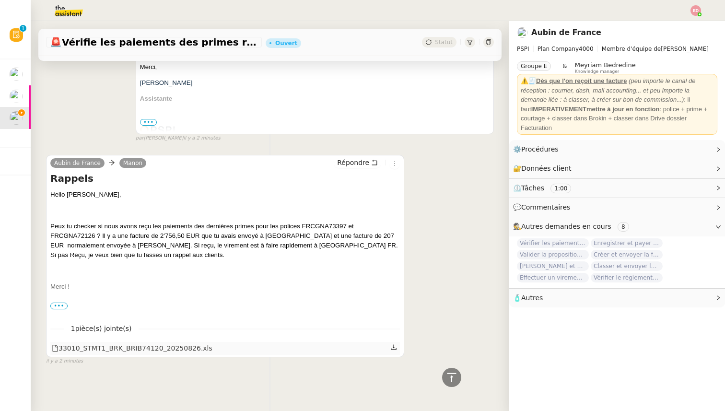
click at [179, 347] on div "33010_STMT1_BRK_BRIB74120_20250826.xls" at bounding box center [132, 348] width 161 height 11
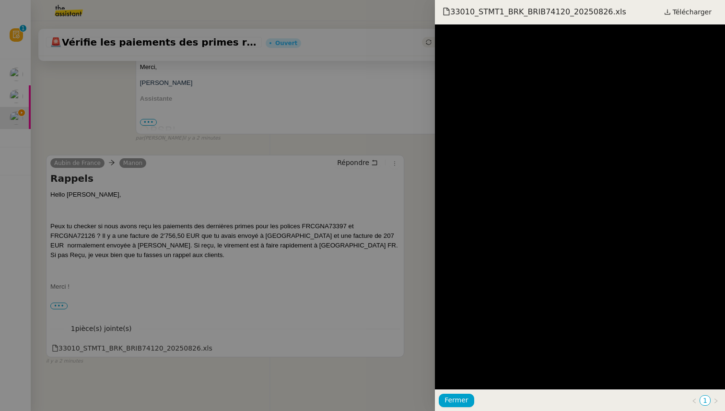
click at [239, 219] on div at bounding box center [362, 205] width 725 height 411
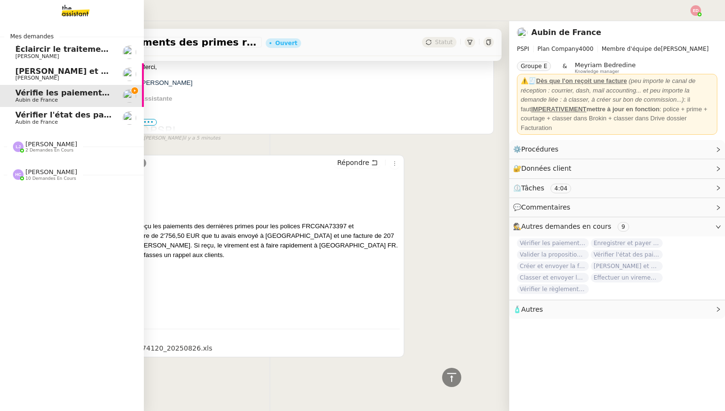
click at [15, 120] on span "Aubin de France" at bounding box center [36, 122] width 43 height 6
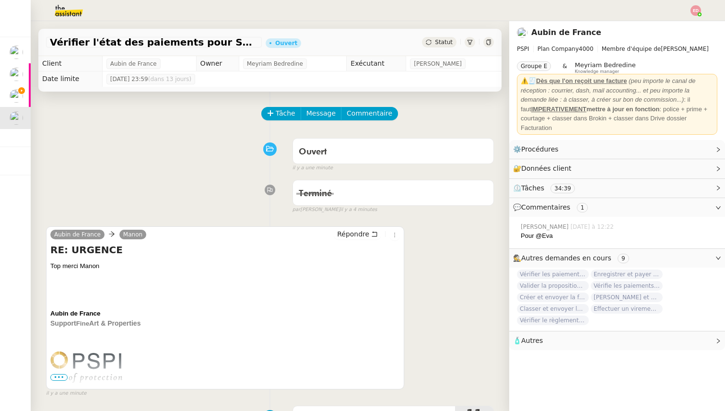
click at [446, 43] on span "Statut" at bounding box center [444, 42] width 18 height 7
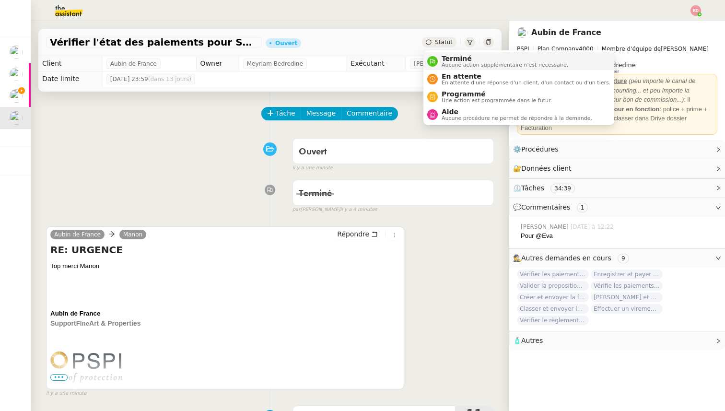
click at [446, 56] on span "Terminé" at bounding box center [504, 59] width 127 height 8
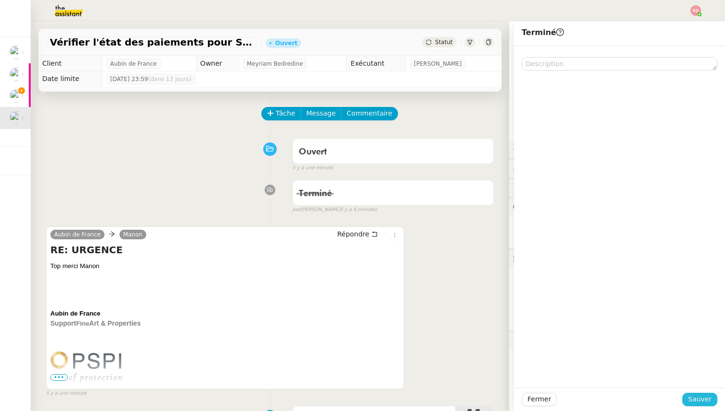
click at [701, 396] on span "Sauver" at bounding box center [699, 398] width 23 height 11
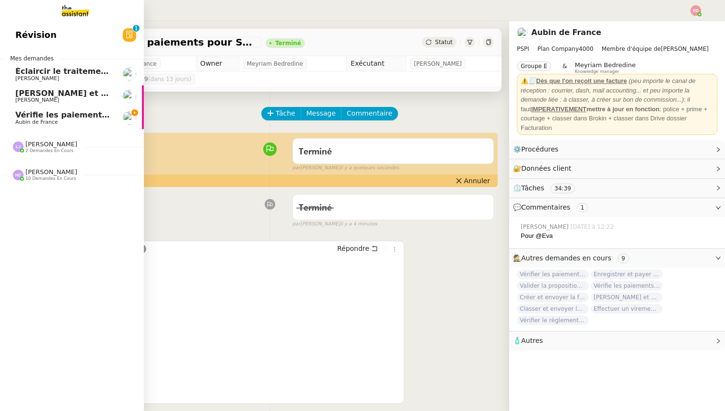
click at [41, 118] on span "Vérifie les paiements des primes récentes" at bounding box center [106, 114] width 182 height 9
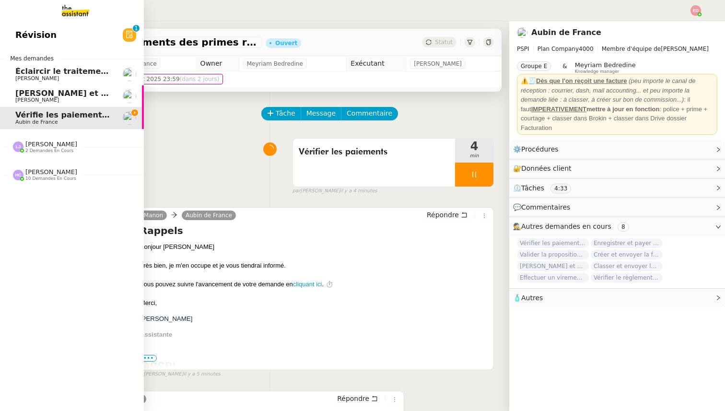
click at [24, 101] on span "[PERSON_NAME]" at bounding box center [37, 100] width 44 height 6
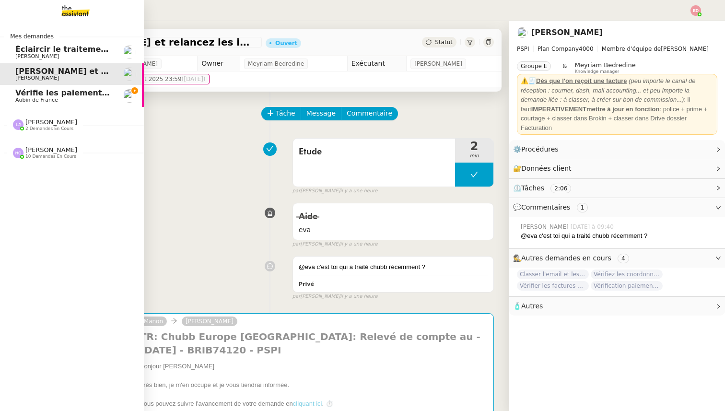
click at [37, 94] on span "Vérifie les paiements des primes récentes" at bounding box center [106, 92] width 182 height 9
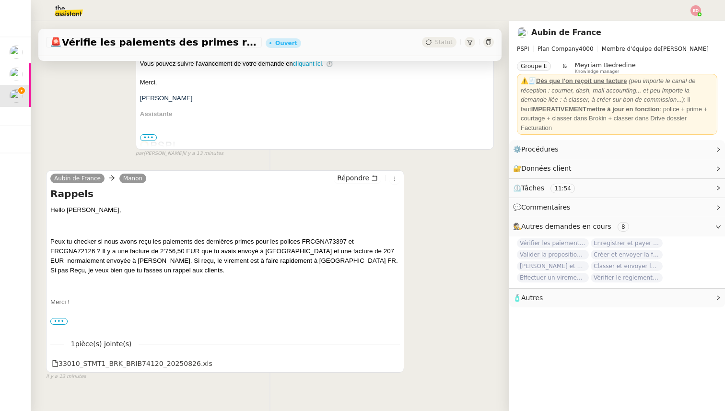
scroll to position [226, 0]
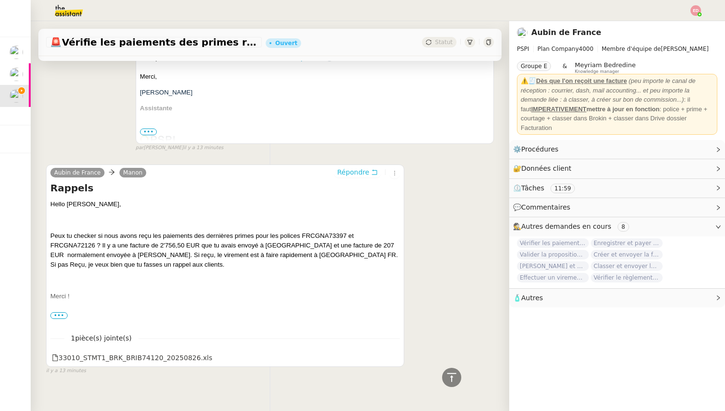
click at [360, 167] on button "Répondre" at bounding box center [357, 172] width 47 height 11
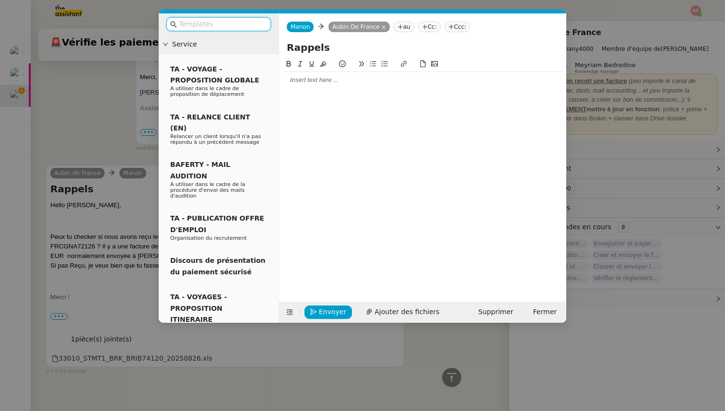
scroll to position [299, 0]
click at [310, 76] on div at bounding box center [422, 80] width 279 height 9
click at [285, 96] on div "Ces deux polices" at bounding box center [422, 97] width 279 height 9
click at [351, 94] on div "Pour ces deux polices" at bounding box center [422, 97] width 279 height 9
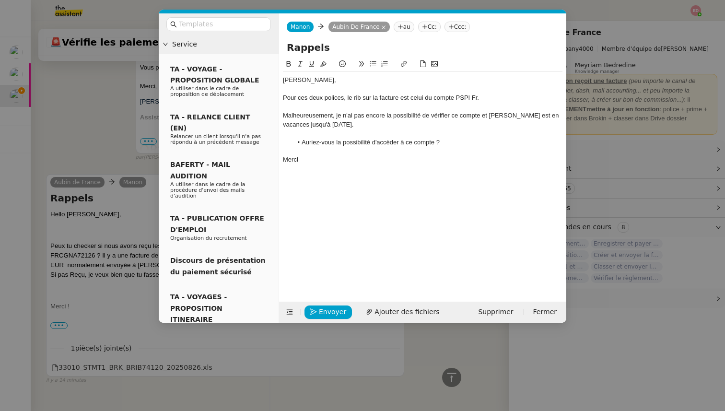
scroll to position [396, 0]
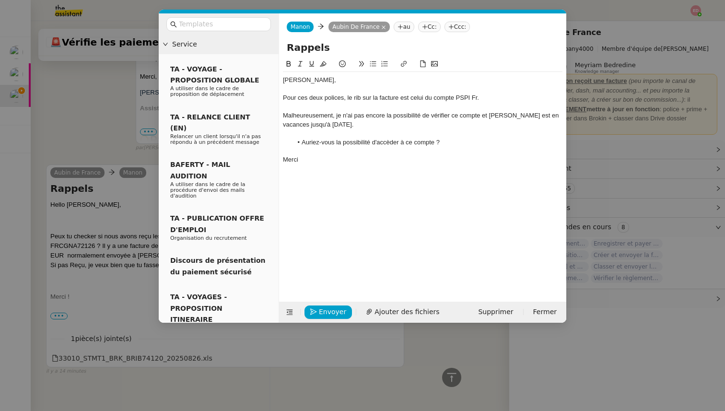
click at [382, 143] on li "Auriez-vous la possibilité d'accèder à ce compte ?" at bounding box center [427, 142] width 270 height 9
click at [0, 0] on lt-span "accéder" at bounding box center [0, 0] width 0 height 0
click at [356, 100] on div "Pour ces deux polices, le rib sur la facture est celui du compte PSPI Fr." at bounding box center [422, 97] width 279 height 9
click at [0, 0] on lt-span "RIB" at bounding box center [0, 0] width 0 height 0
click at [324, 311] on span "Envoyer" at bounding box center [332, 311] width 27 height 11
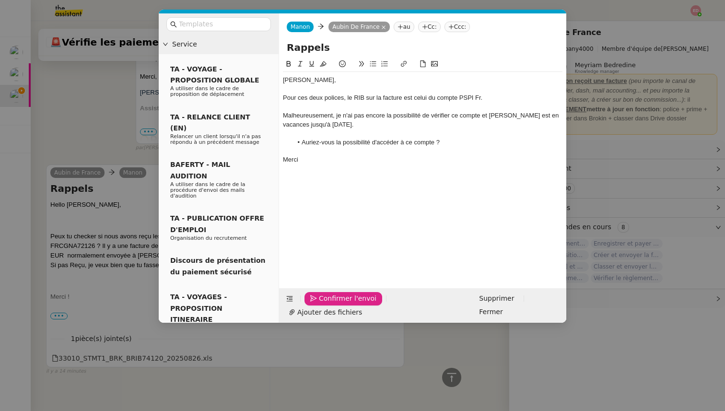
click at [324, 304] on span "Confirmer l'envoi" at bounding box center [348, 298] width 58 height 11
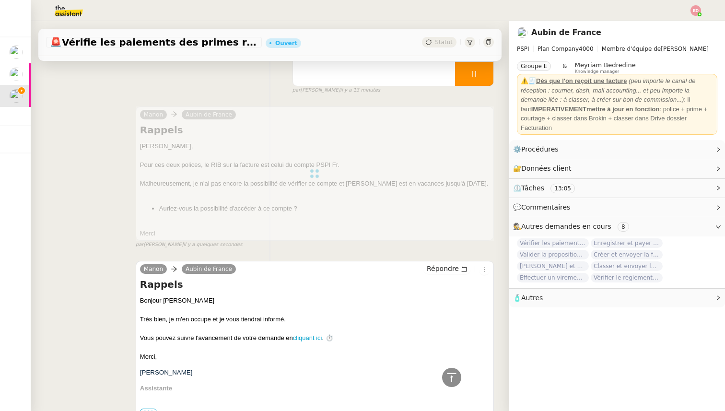
scroll to position [0, 0]
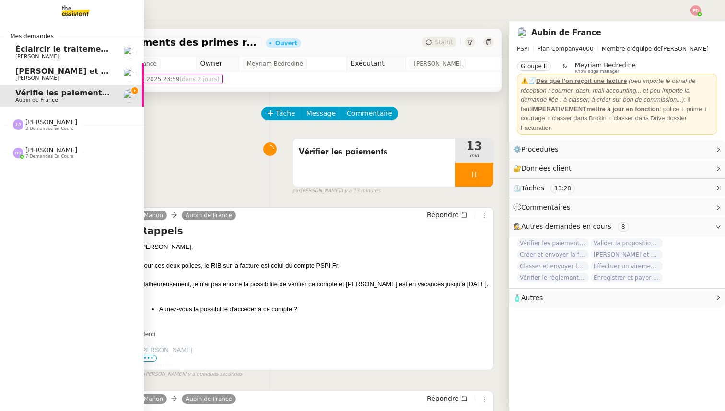
click at [42, 77] on span "[PERSON_NAME]" at bounding box center [37, 78] width 44 height 6
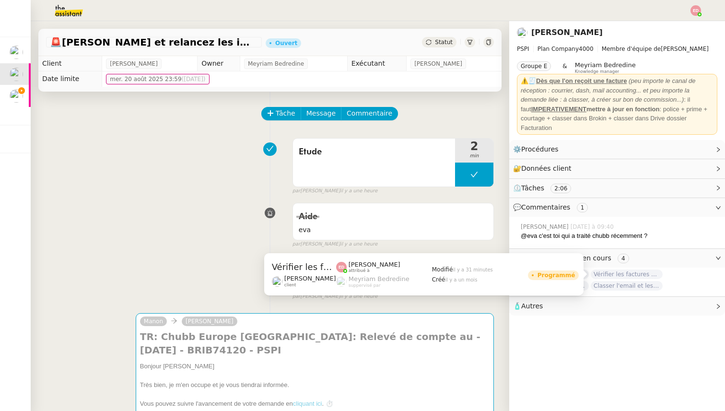
click at [614, 271] on span "Vérifier les factures non réglées" at bounding box center [626, 274] width 72 height 10
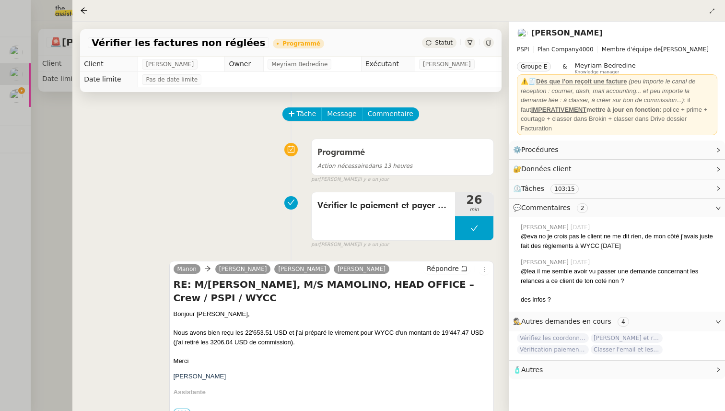
click at [49, 226] on div at bounding box center [362, 205] width 725 height 411
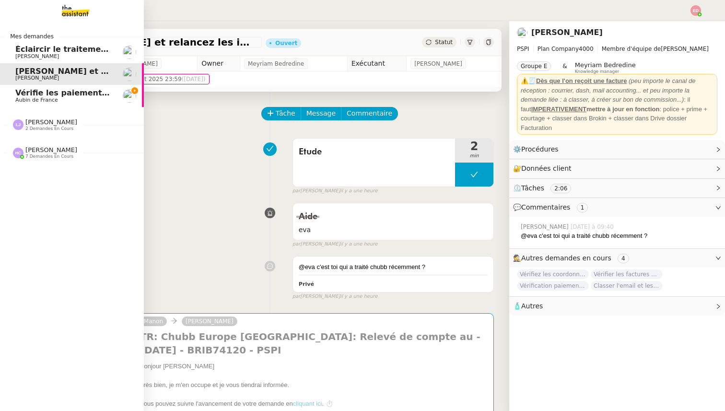
click at [41, 90] on span "Vérifie les paiements des primes récentes" at bounding box center [106, 92] width 182 height 9
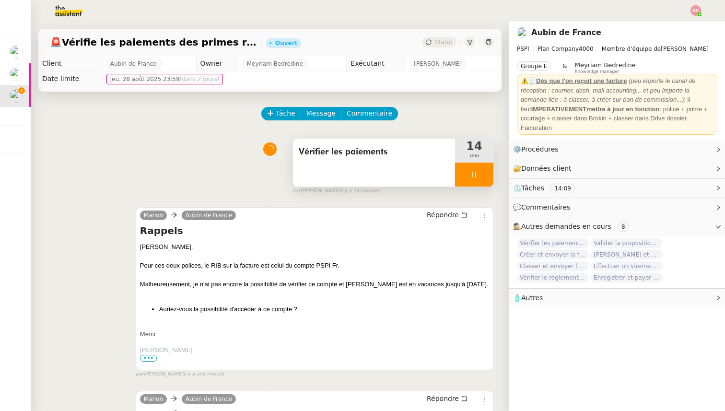
click at [484, 181] on div at bounding box center [474, 174] width 38 height 24
click at [484, 181] on button at bounding box center [483, 174] width 19 height 24
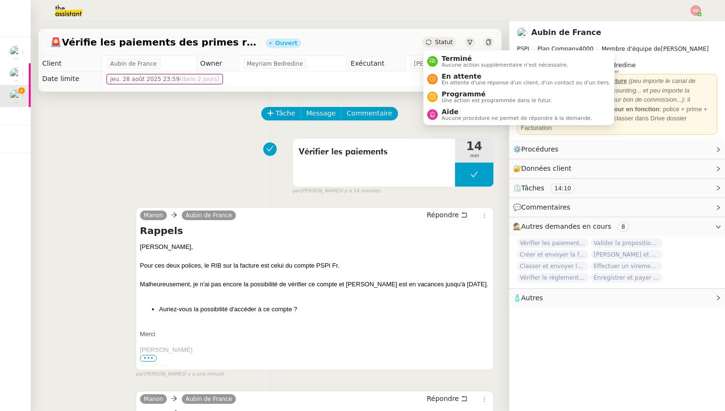
click at [447, 37] on div "Statut" at bounding box center [439, 42] width 35 height 11
click at [458, 82] on span "En attente d'une réponse d'un client, d'un contact ou d'un tiers." at bounding box center [525, 82] width 169 height 5
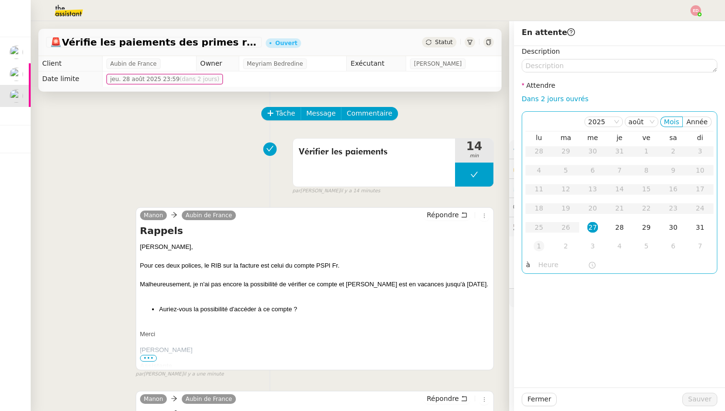
click at [539, 245] on div "1" at bounding box center [538, 246] width 11 height 11
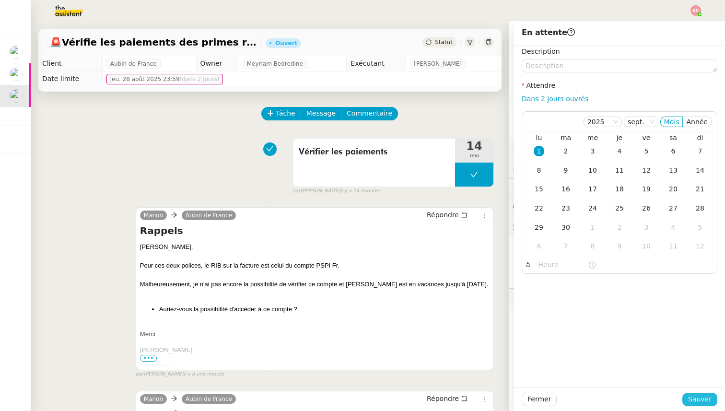
click at [695, 396] on span "Sauver" at bounding box center [699, 398] width 23 height 11
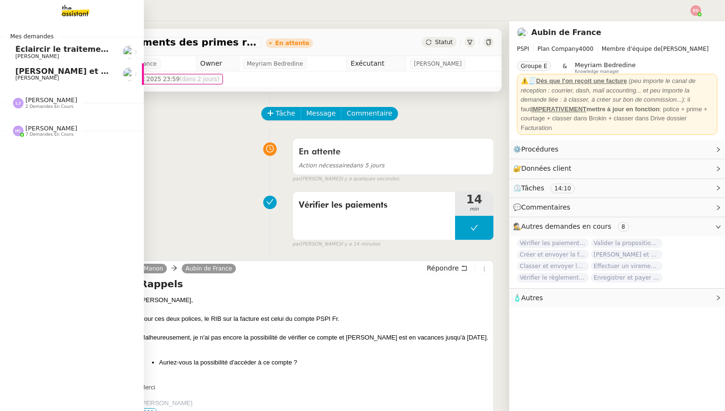
click at [33, 74] on span "[PERSON_NAME] et relancez les impayés chez [PERSON_NAME]" at bounding box center [151, 71] width 272 height 9
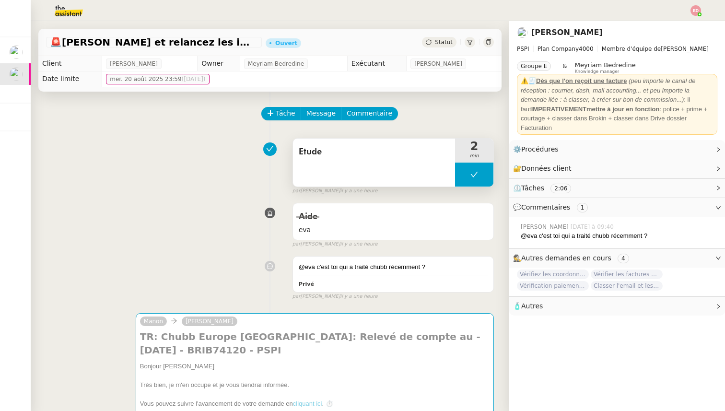
click at [470, 169] on button at bounding box center [474, 174] width 38 height 24
click at [468, 169] on div at bounding box center [464, 174] width 19 height 24
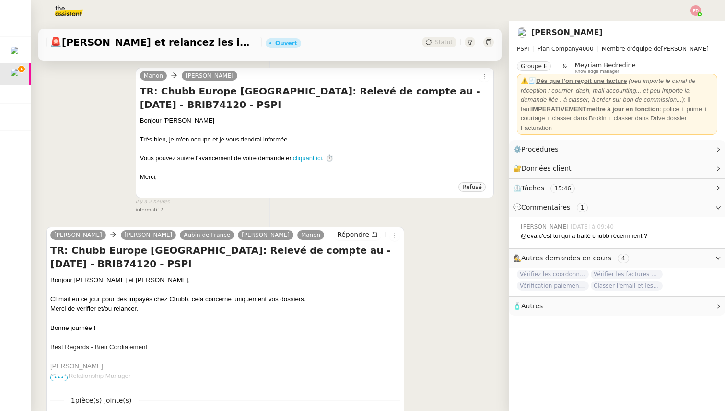
scroll to position [468, 0]
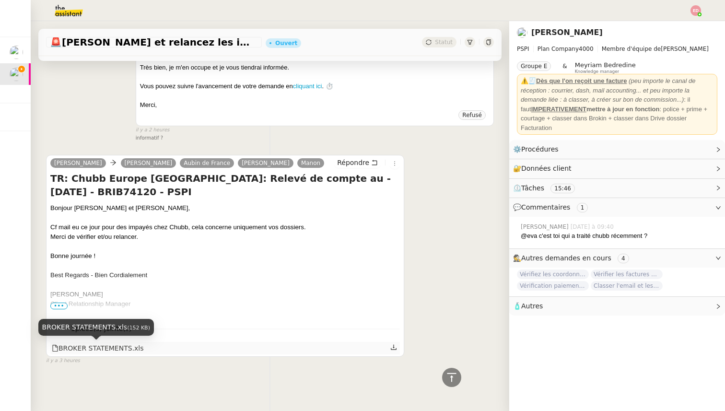
click at [95, 350] on div "BROKER STATEMENTS.xls" at bounding box center [98, 348] width 92 height 11
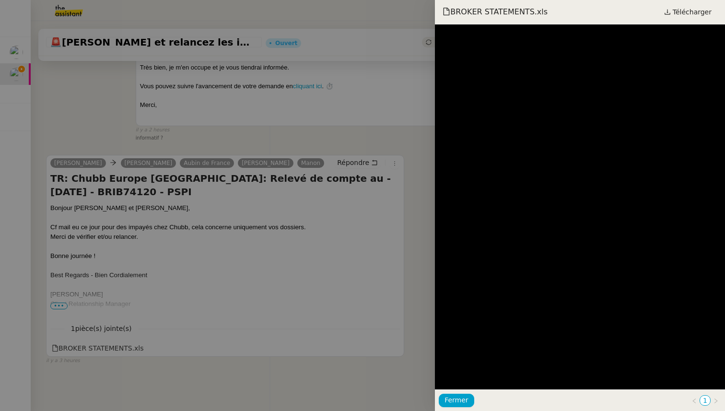
click at [155, 354] on div at bounding box center [362, 205] width 725 height 411
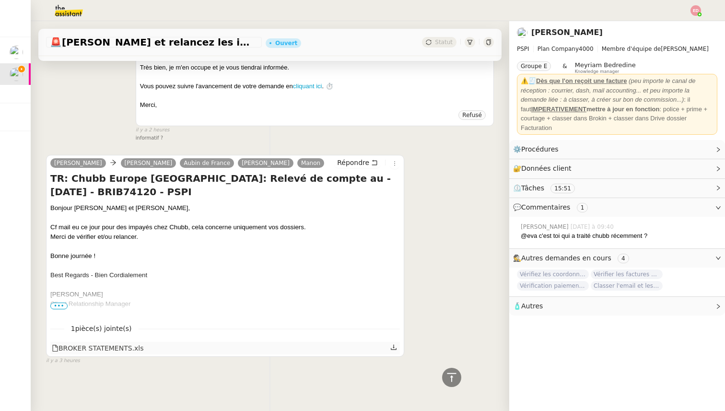
click at [392, 350] on icon at bounding box center [393, 347] width 7 height 7
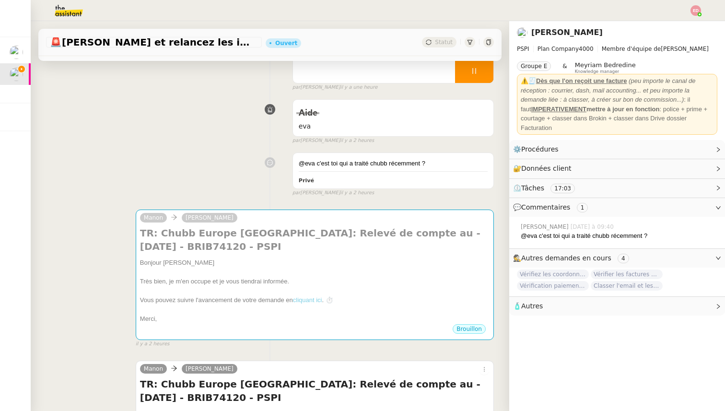
scroll to position [0, 0]
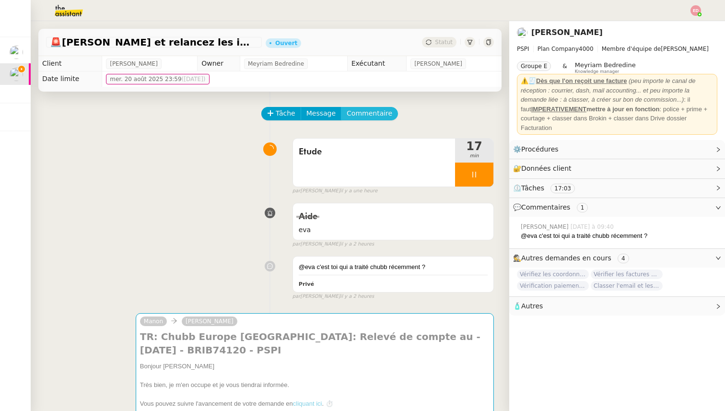
click at [364, 115] on span "Commentaire" at bounding box center [369, 113] width 46 height 11
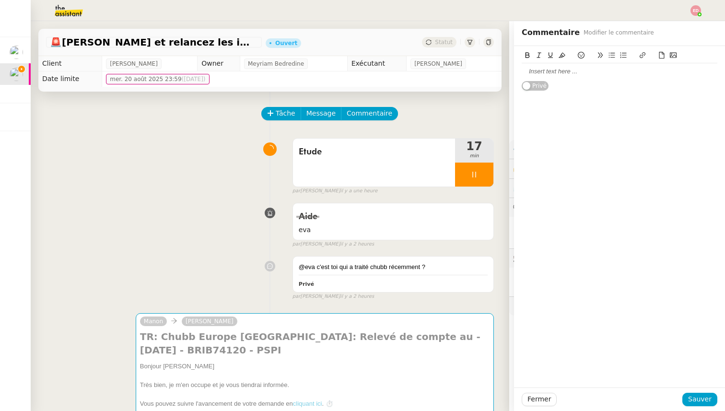
click at [563, 73] on div at bounding box center [619, 71] width 196 height 9
click at [596, 81] on div "@lea toutes les polices sont a payer sur le compte PSPI Fr et c'est [PERSON_NAM…" at bounding box center [619, 80] width 196 height 26
click at [0, 0] on lt-span ", mais" at bounding box center [0, 0] width 0 height 0
click at [612, 71] on div "@lea toutes les polices sont a payer sur le compte PSPI Fr et c'est [PERSON_NAM…" at bounding box center [619, 80] width 196 height 26
click at [0, 0] on lt-span "à payer" at bounding box center [0, 0] width 0 height 0
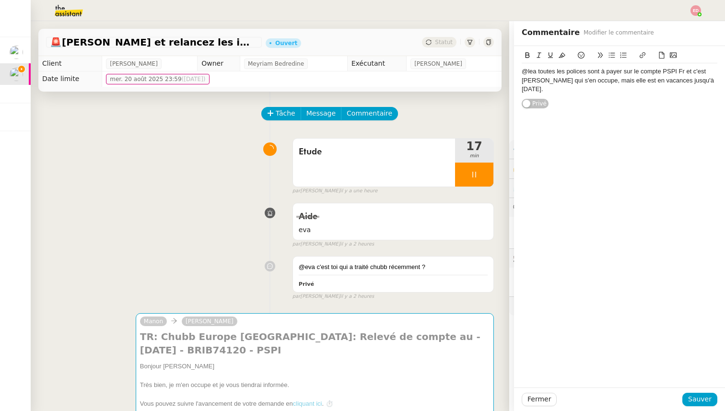
click at [0, 0] on lt-div at bounding box center [0, 0] width 0 height 0
click at [621, 343] on div "@lea toutes les polices sont à payer sur le compte PSPI Fr et c'est [PERSON_NAM…" at bounding box center [619, 216] width 211 height 341
click at [613, 107] on div "@lea toutes les polices sont à payer sur le compte PSPI Fr et c'est [PERSON_NAM…" at bounding box center [619, 216] width 211 height 341
click at [701, 82] on div "@lea toutes les polices sont à payer sur le compte PSPI Fr et c'est [PERSON_NAM…" at bounding box center [619, 80] width 196 height 26
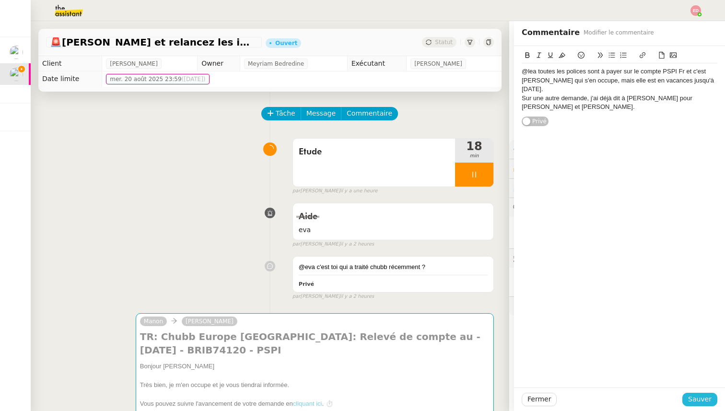
click at [702, 402] on span "Sauver" at bounding box center [699, 398] width 23 height 11
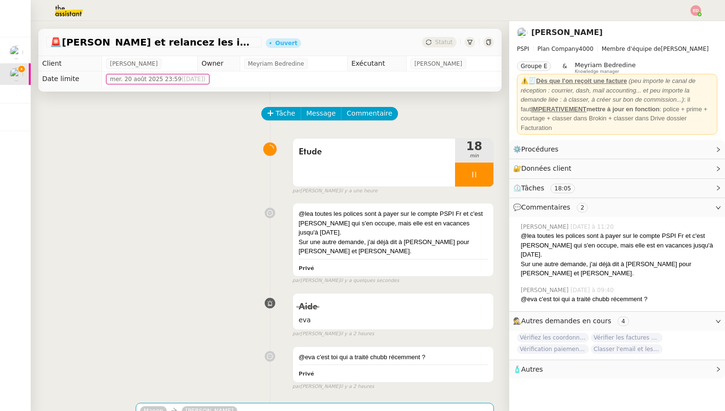
click at [487, 173] on div at bounding box center [474, 174] width 38 height 24
click at [487, 173] on icon at bounding box center [484, 175] width 8 height 8
click at [448, 44] on span "Statut" at bounding box center [444, 42] width 18 height 7
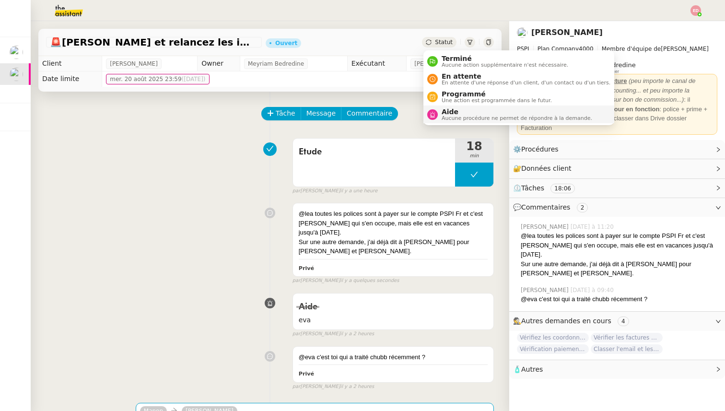
click at [463, 106] on li "Aide Aucune procédure ne permet de répondre à la demande." at bounding box center [518, 114] width 191 height 18
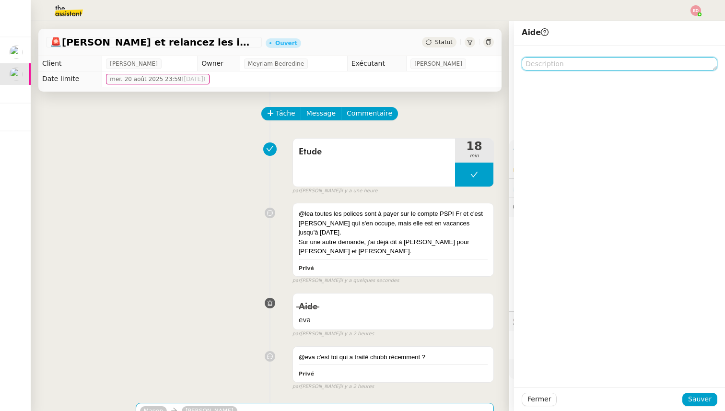
click at [579, 64] on textarea at bounding box center [619, 63] width 196 height 13
type textarea "lea"
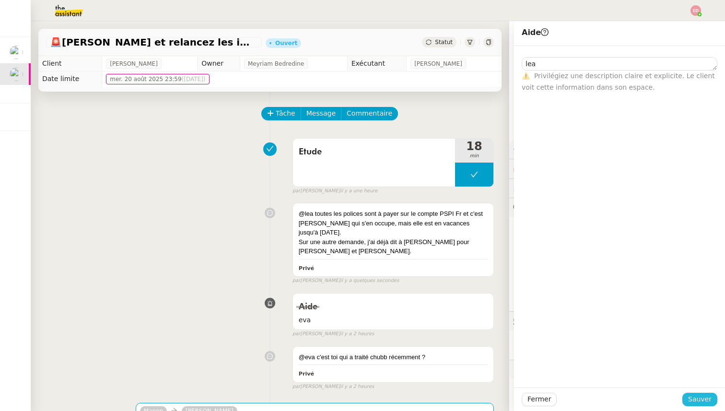
click at [696, 402] on span "Sauver" at bounding box center [699, 398] width 23 height 11
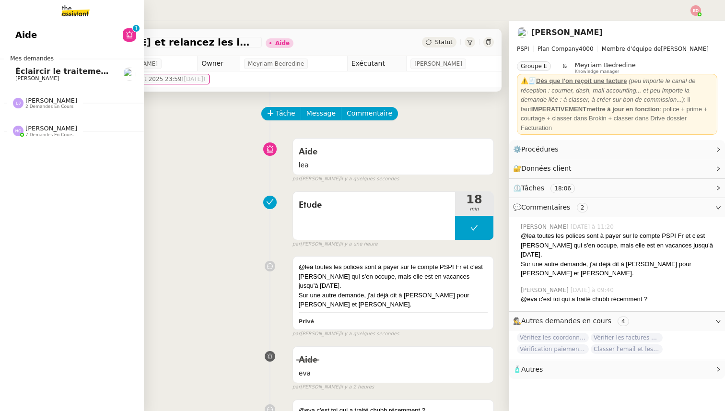
click at [35, 75] on span "[PERSON_NAME]" at bounding box center [37, 78] width 44 height 6
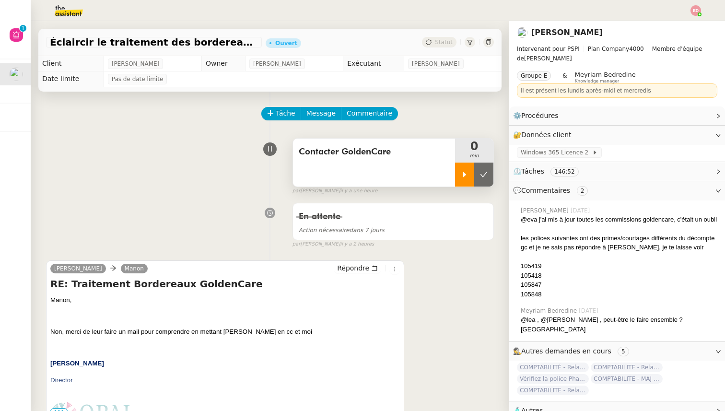
click at [461, 173] on icon at bounding box center [465, 175] width 8 height 8
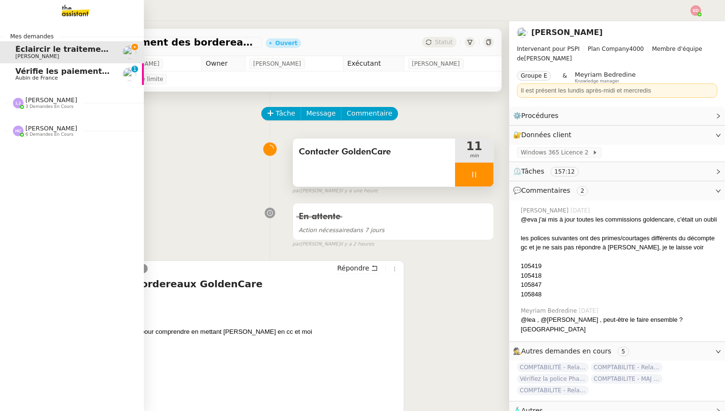
click at [25, 76] on span "Aubin de France" at bounding box center [36, 78] width 43 height 6
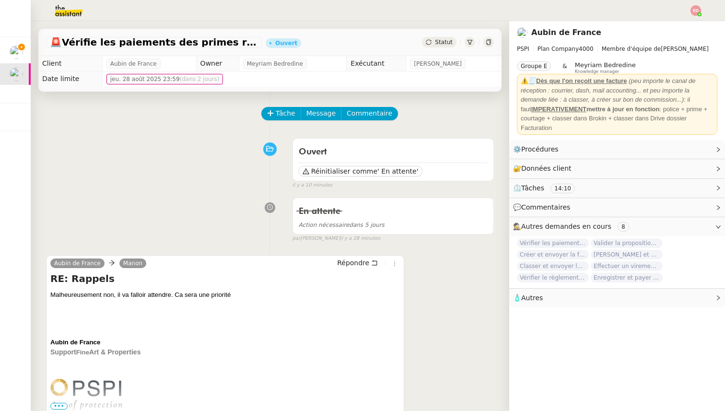
click at [442, 41] on span "Statut" at bounding box center [444, 42] width 18 height 7
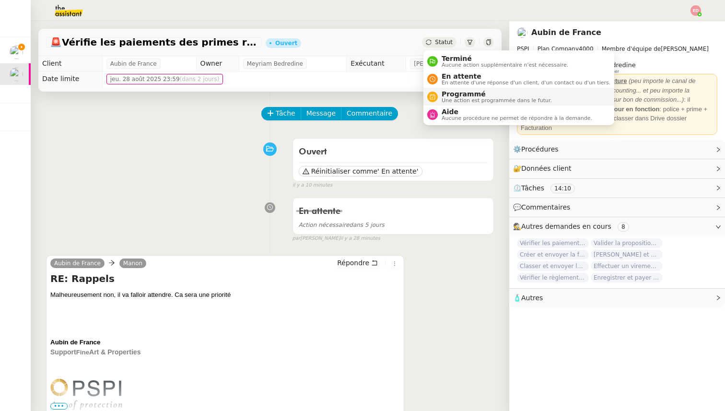
click at [461, 103] on span "Une action est programmée dans le futur." at bounding box center [496, 100] width 110 height 5
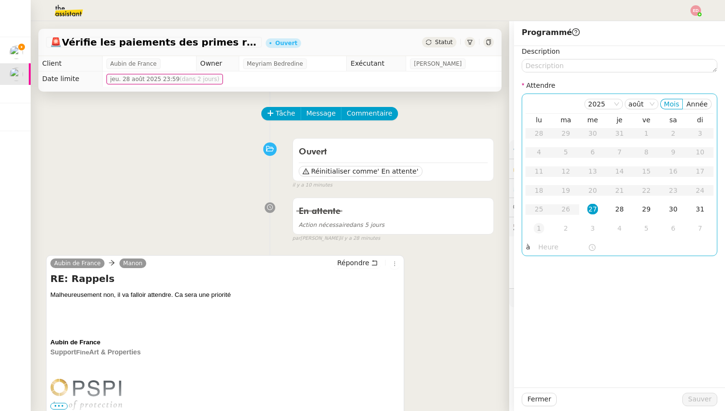
click at [538, 228] on div "1" at bounding box center [538, 228] width 11 height 11
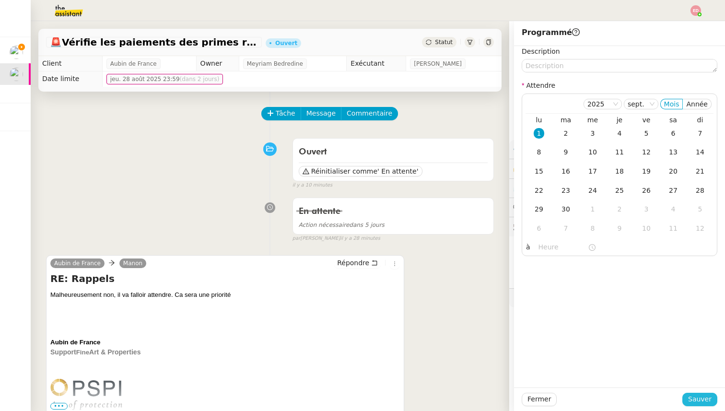
click at [702, 403] on span "Sauver" at bounding box center [699, 398] width 23 height 11
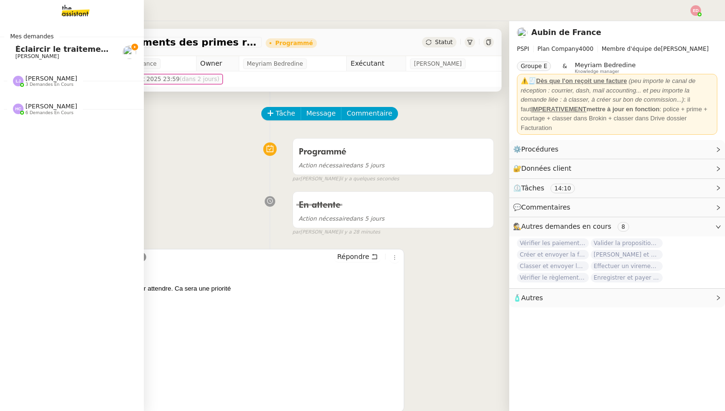
click at [18, 50] on span "Éclaircir le traitement des bordereaux GoldenCare" at bounding box center [124, 49] width 218 height 9
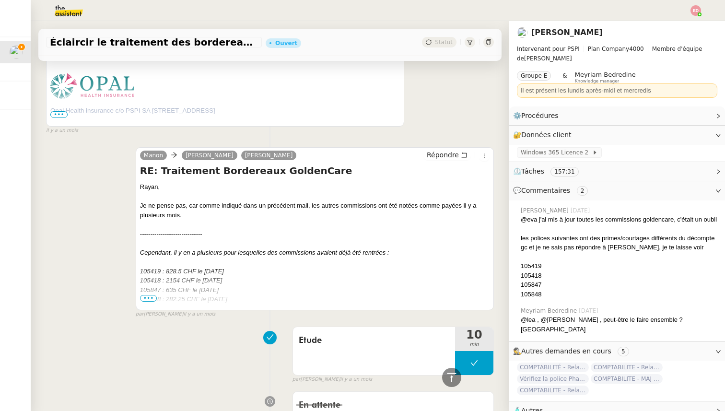
scroll to position [1877, 0]
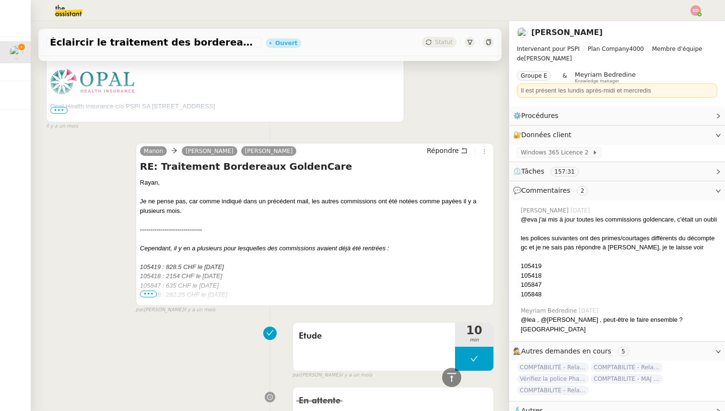
click at [150, 292] on span "•••" at bounding box center [148, 293] width 17 height 7
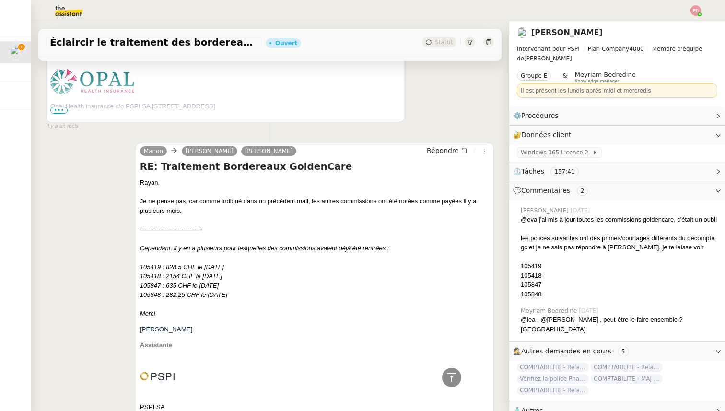
drag, startPoint x: 247, startPoint y: 295, endPoint x: 138, endPoint y: 267, distance: 112.3
copy div "105419 : 828.5 CHF le [DATE] 105418 : 2154 CHF le [DATE] 105847 : 635 CHF le [D…"
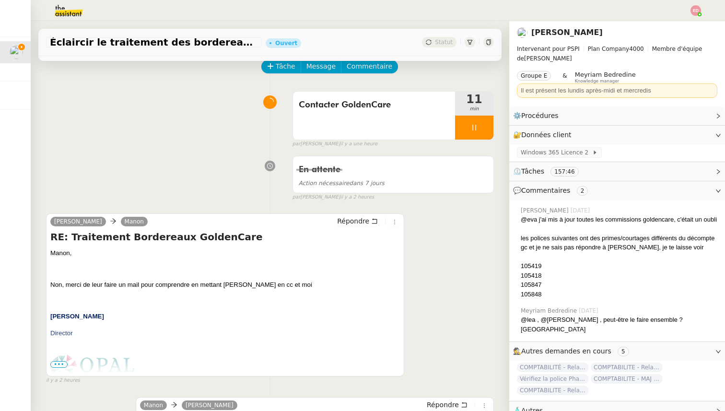
scroll to position [0, 0]
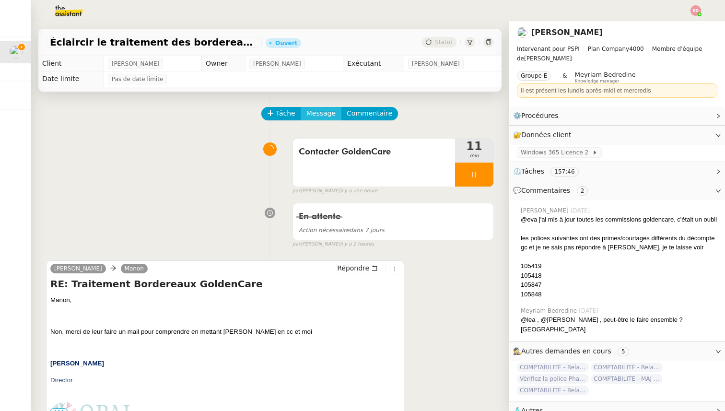
click at [315, 113] on span "Message" at bounding box center [320, 113] width 29 height 11
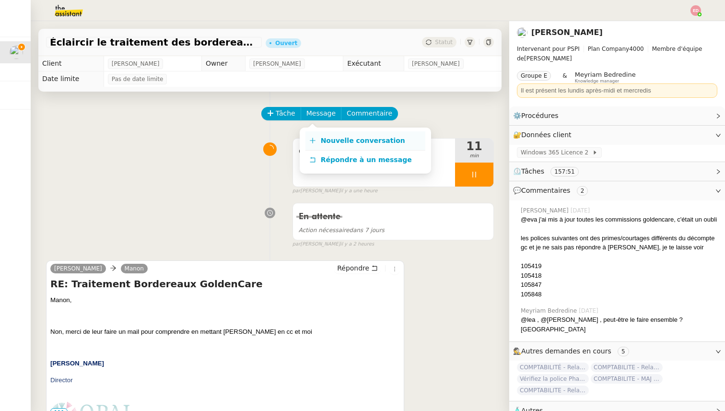
click at [328, 132] on link "Nouvelle conversation" at bounding box center [365, 140] width 120 height 19
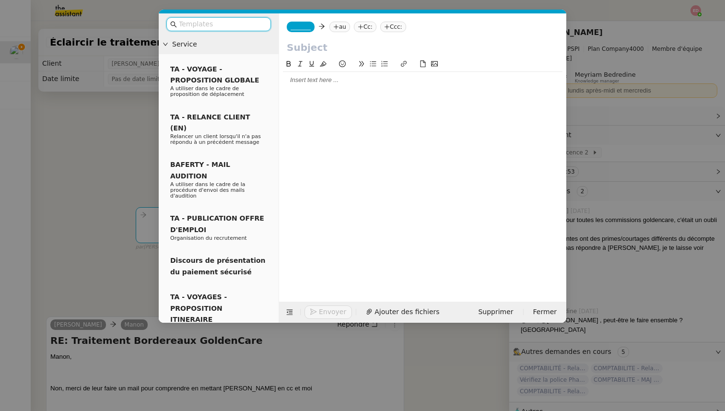
click at [299, 26] on span "_______" at bounding box center [300, 26] width 20 height 7
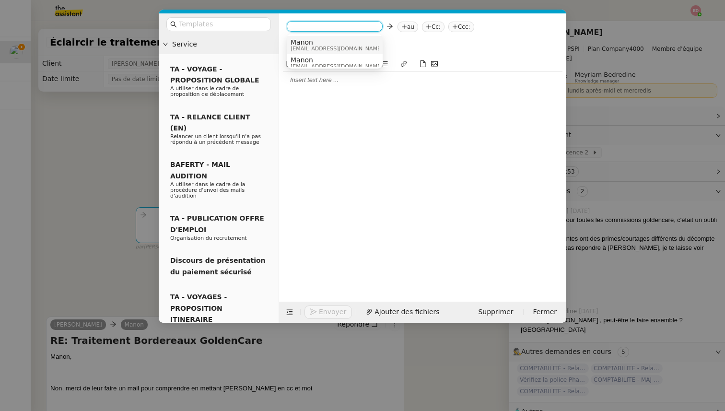
click at [300, 43] on span "Manon" at bounding box center [336, 42] width 92 height 8
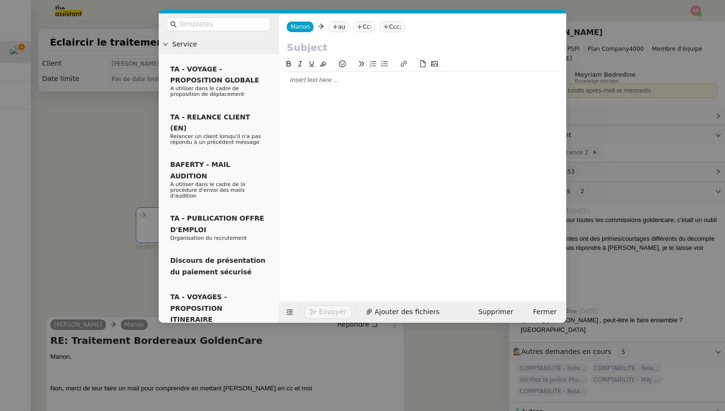
click at [333, 33] on div "[PERSON_NAME] au Cc: Ccc:" at bounding box center [422, 26] width 287 height 27
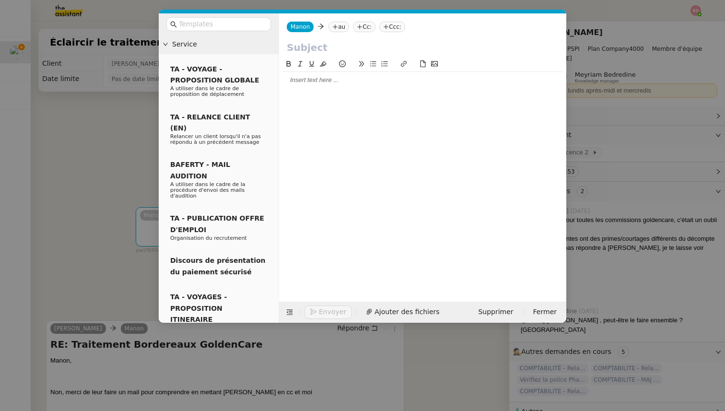
click at [333, 26] on icon at bounding box center [335, 26] width 5 height 0
type input "l.desbom"
click at [348, 26] on input "l.desbom" at bounding box center [380, 28] width 88 height 10
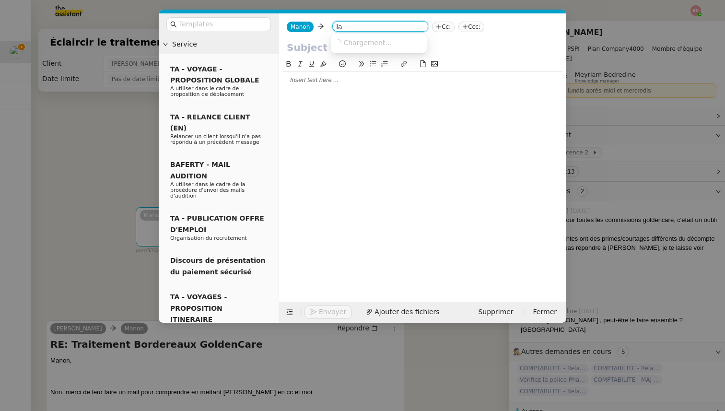
type input "l"
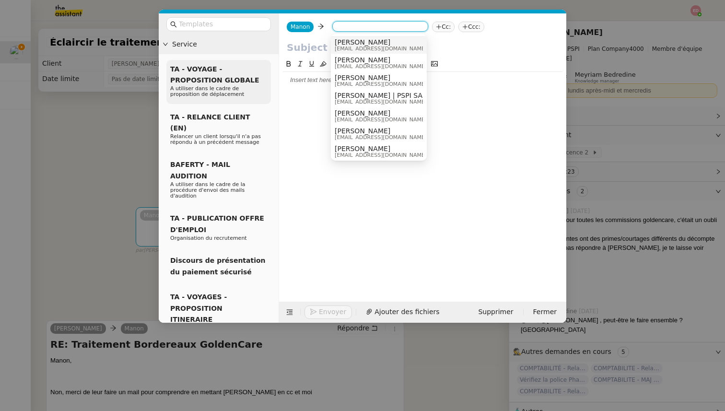
paste input ""[PERSON_NAME]" <[EMAIL_ADDRESS][DOMAIN_NAME]>"
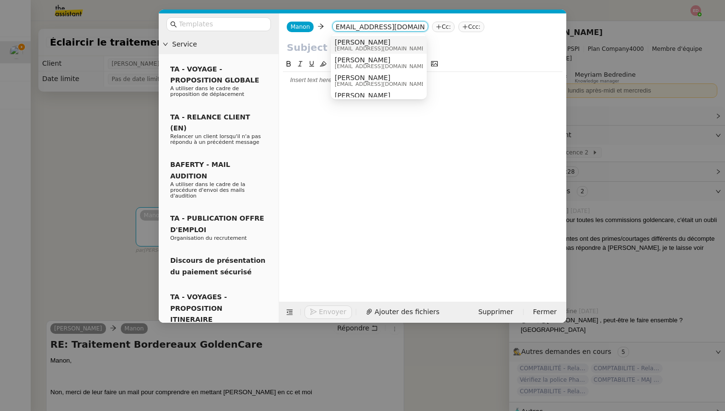
type input ""[PERSON_NAME]" <[EMAIL_ADDRESS][DOMAIN_NAME]>"
click at [356, 46] on span "[EMAIL_ADDRESS][DOMAIN_NAME]" at bounding box center [380, 48] width 92 height 5
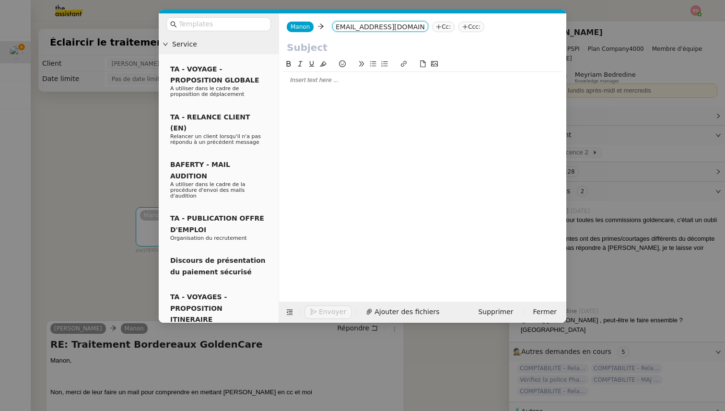
scroll to position [0, 0]
click at [317, 43] on input "text" at bounding box center [423, 47] width 272 height 14
type input "C"
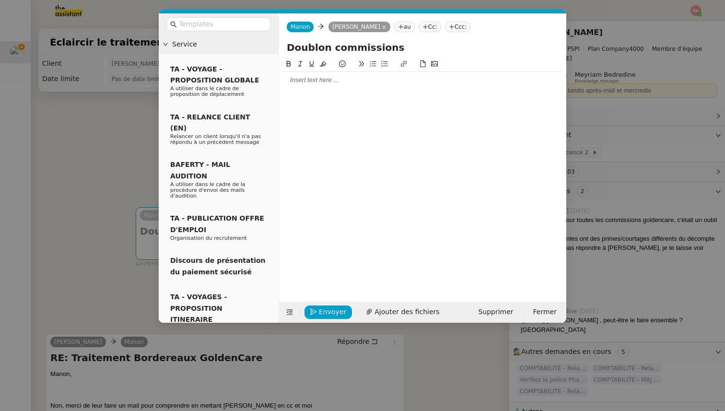
type input "Doublon commissions"
click at [303, 87] on div at bounding box center [422, 80] width 279 height 16
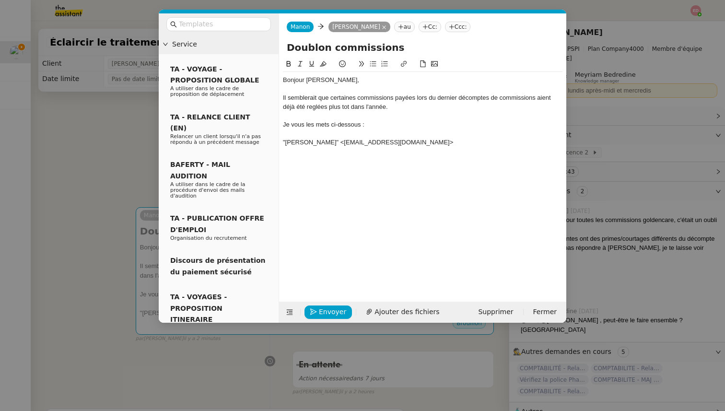
click at [347, 142] on div ""[PERSON_NAME]" <[EMAIL_ADDRESS][DOMAIN_NAME]>" at bounding box center [422, 142] width 279 height 9
click at [97, 236] on nz-modal-container "Service TA - VOYAGE - PROPOSITION GLOBALE A utiliser dans le cadre de propositi…" at bounding box center [362, 205] width 725 height 411
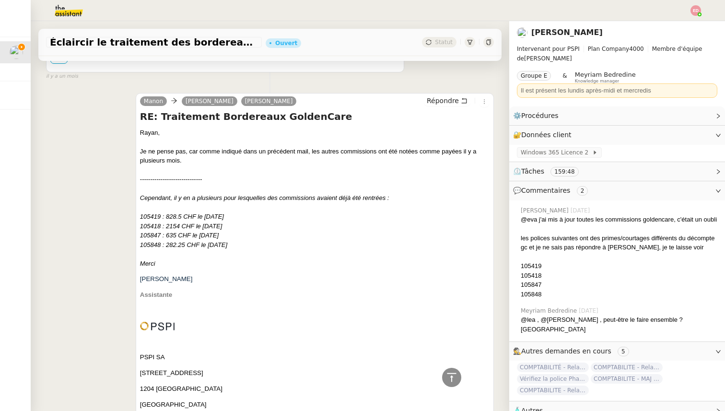
scroll to position [2036, 0]
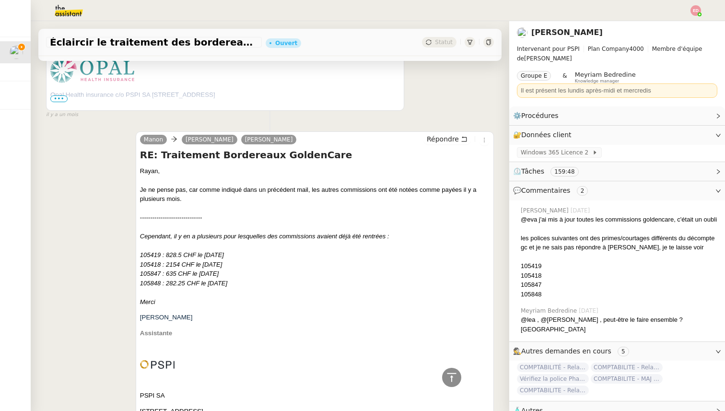
drag, startPoint x: 243, startPoint y: 286, endPoint x: 140, endPoint y: 256, distance: 107.1
copy div "105419 : 828.5 CHF le [DATE] 105418 : 2154 CHF le [DATE] 105847 : 635 CHF le [D…"
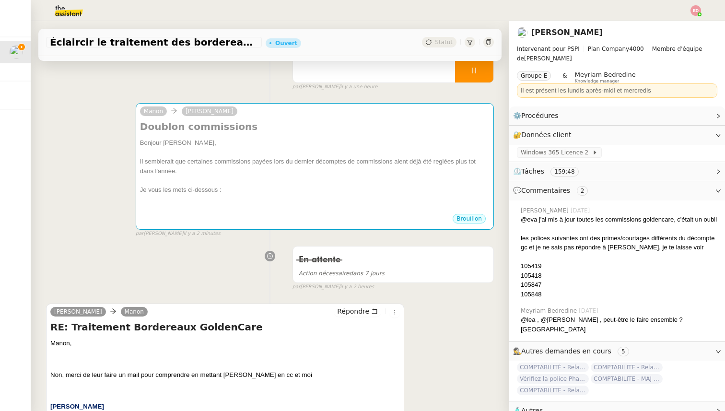
scroll to position [0, 0]
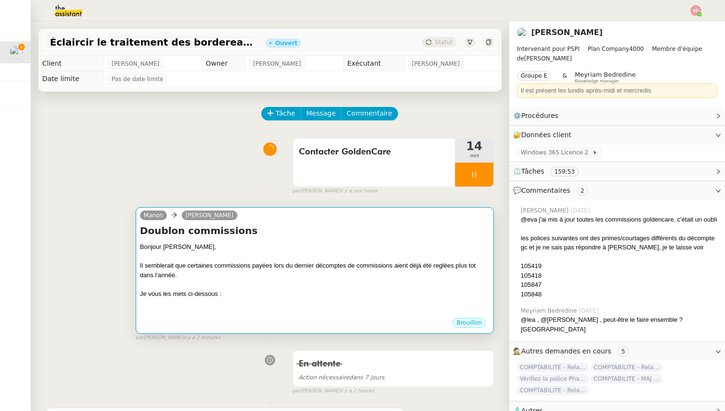
click at [268, 303] on div at bounding box center [314, 303] width 349 height 10
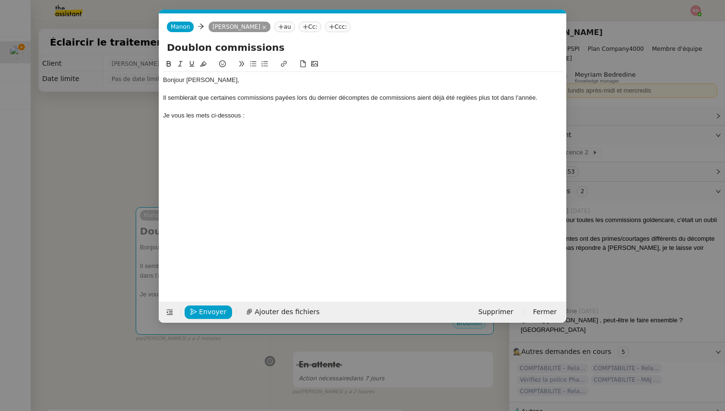
scroll to position [0, 20]
click at [256, 115] on div "Je vous les mets ci-dessous :" at bounding box center [362, 115] width 399 height 9
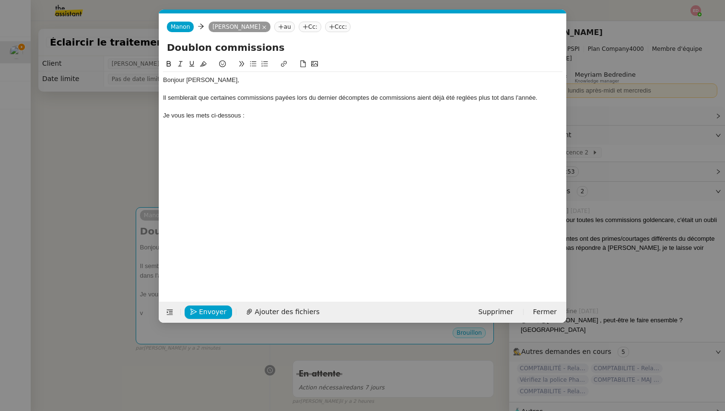
scroll to position [0, 0]
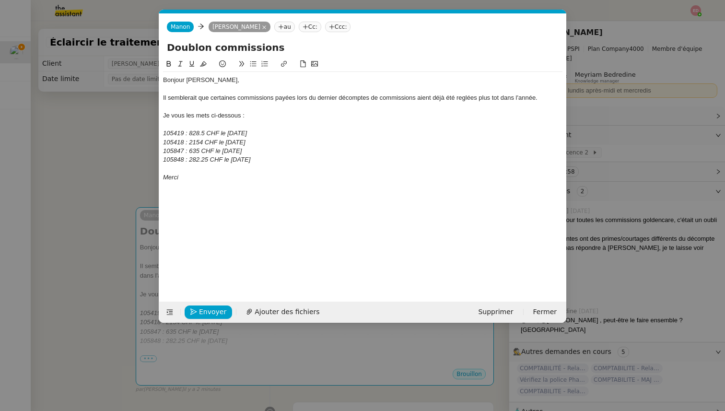
click at [168, 179] on em "Merci" at bounding box center [170, 176] width 15 height 7
click at [182, 63] on icon at bounding box center [180, 63] width 7 height 7
click at [342, 100] on div "Il semblerait que certaines commissions payées lors du dernier décomptes de com…" at bounding box center [362, 97] width 399 height 9
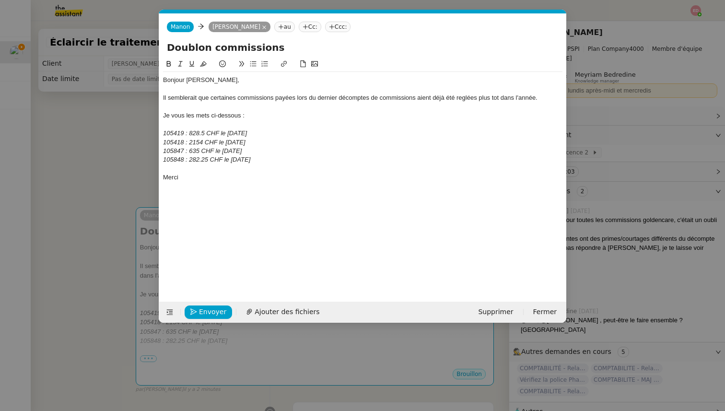
click at [0, 0] on lt-strong "décompte" at bounding box center [0, 0] width 0 height 0
click at [465, 102] on div "Il semblerait que certaines commissions payées lors du dernier décompte de comm…" at bounding box center [362, 97] width 399 height 9
click at [464, 100] on div "Il semblerait que certaines commissions payées lors du dernier décompte de comm…" at bounding box center [362, 97] width 399 height 9
click at [0, 0] on lt-span "réglées" at bounding box center [0, 0] width 0 height 0
click at [492, 99] on div "Il semblerait que certaines commissions payées lors du dernier décompte de comm…" at bounding box center [362, 97] width 399 height 9
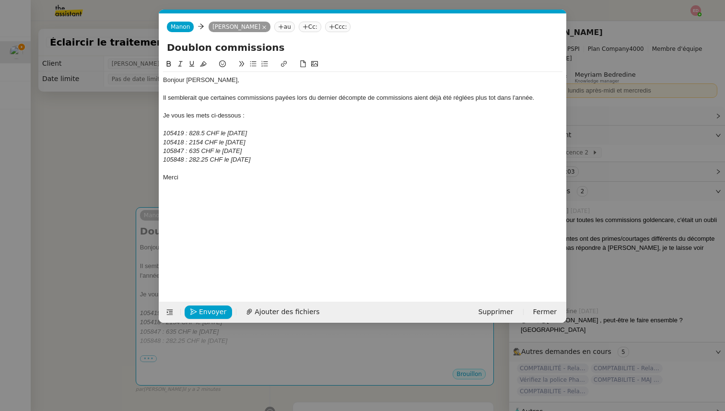
click at [0, 0] on lt-span "tôt" at bounding box center [0, 0] width 0 height 0
click at [190, 311] on button "Envoyer" at bounding box center [207, 311] width 47 height 13
click at [190, 311] on button "Confirmer l'envoi" at bounding box center [223, 311] width 78 height 13
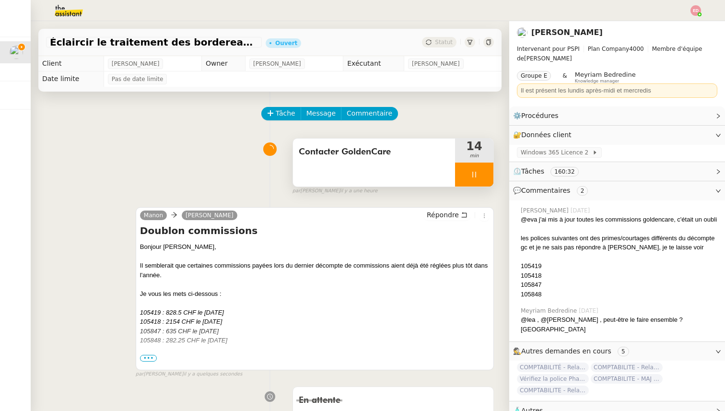
click at [479, 170] on div at bounding box center [474, 174] width 38 height 24
click at [465, 169] on div at bounding box center [464, 174] width 19 height 24
click at [484, 179] on div at bounding box center [474, 174] width 38 height 24
click at [484, 179] on button at bounding box center [483, 174] width 19 height 24
click at [435, 44] on div "Statut" at bounding box center [439, 42] width 35 height 11
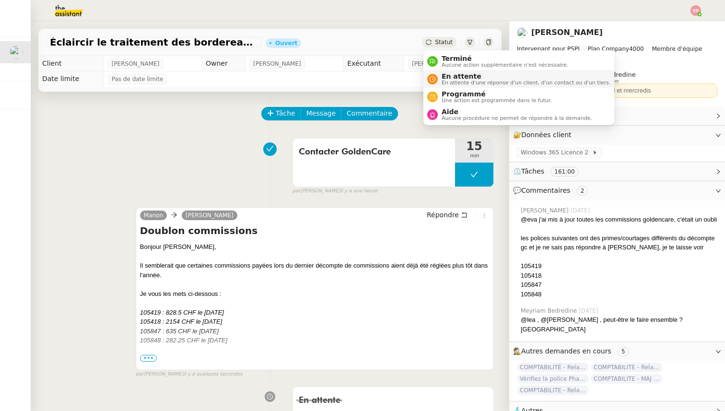
click at [449, 77] on span "En attente" at bounding box center [525, 76] width 169 height 8
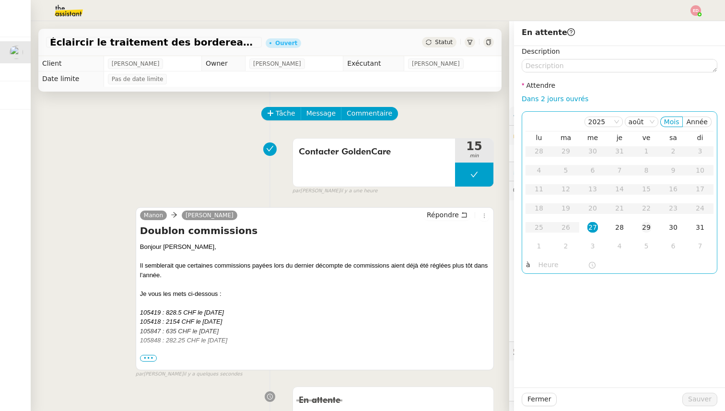
click at [647, 231] on div "29" at bounding box center [646, 227] width 11 height 11
click at [537, 246] on div "1" at bounding box center [538, 246] width 11 height 11
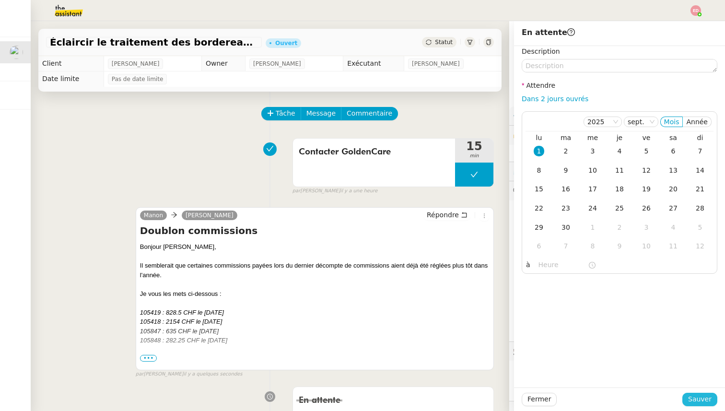
click at [692, 397] on span "Sauver" at bounding box center [699, 398] width 23 height 11
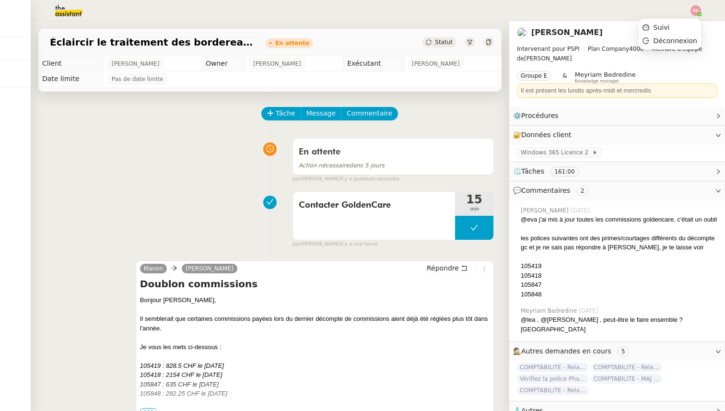
click at [691, 7] on img at bounding box center [695, 10] width 11 height 11
click at [674, 23] on li "Suivi" at bounding box center [669, 27] width 62 height 13
